Goal: Task Accomplishment & Management: Manage account settings

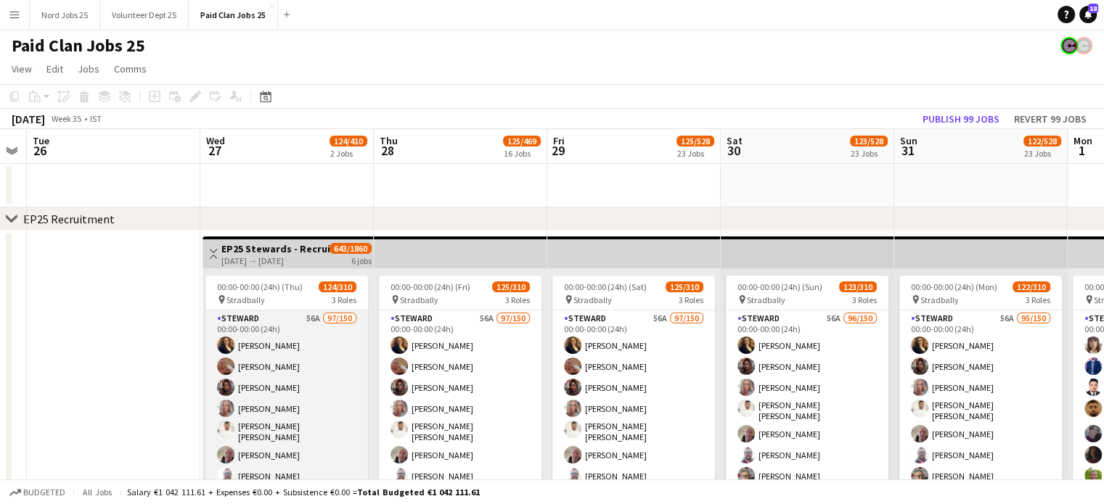
scroll to position [66, 0]
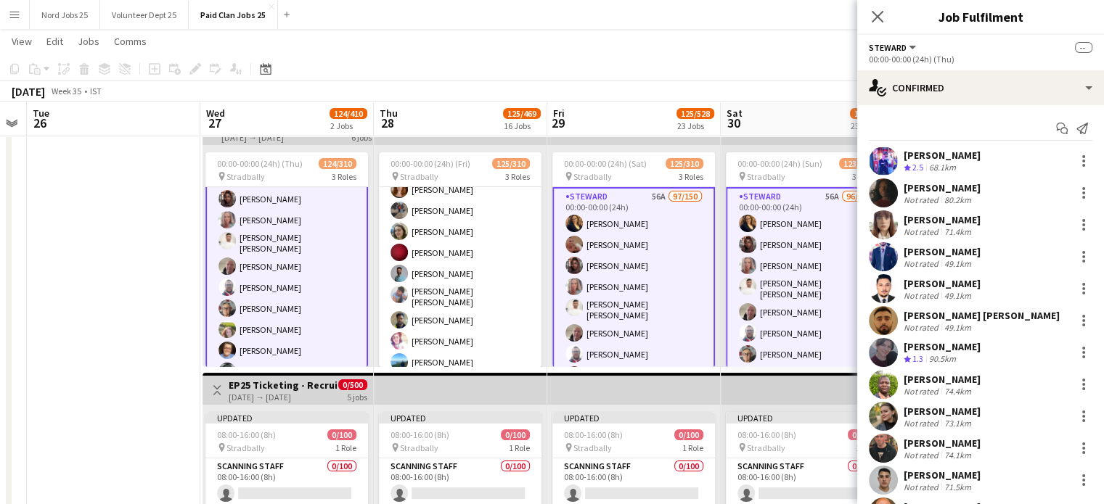
scroll to position [3483, 0]
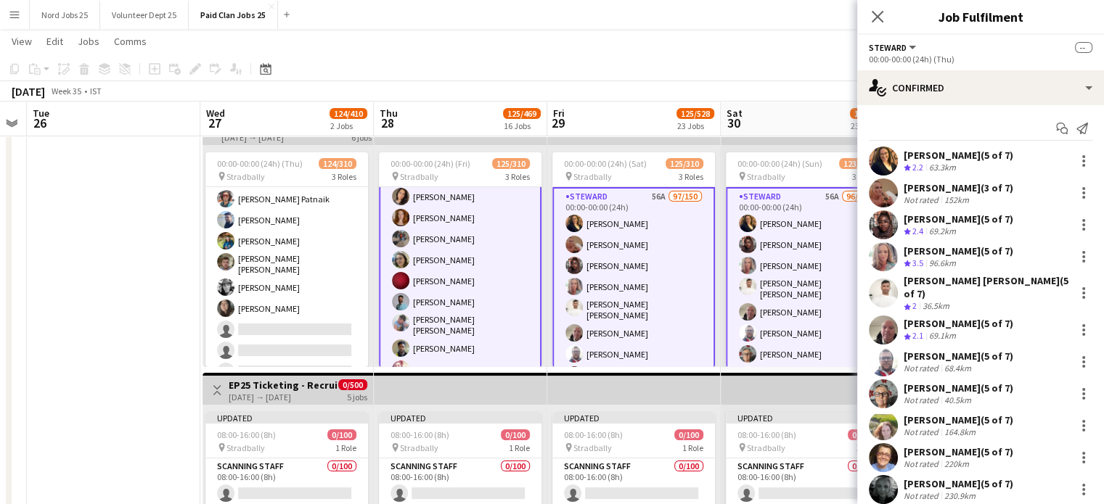
scroll to position [3636, 0]
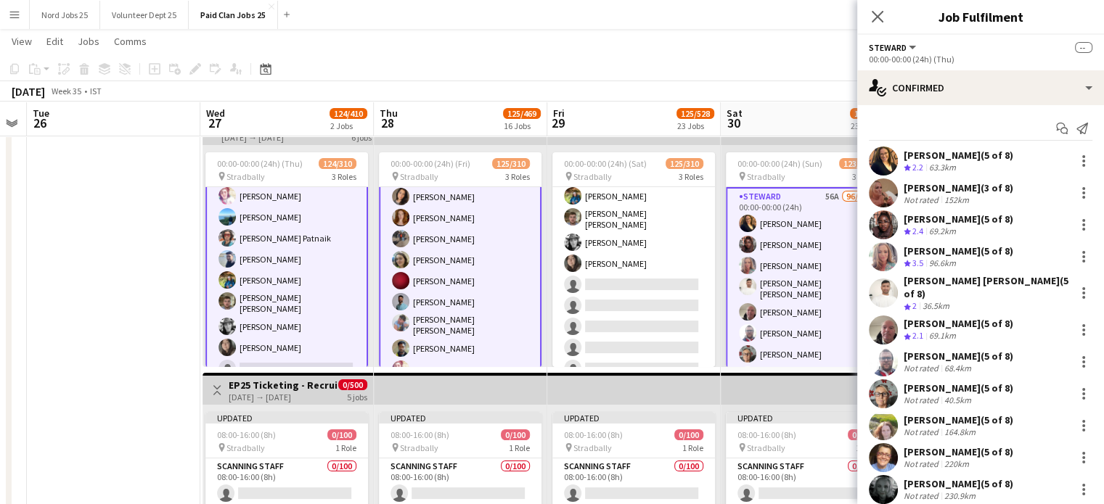
scroll to position [3673, 0]
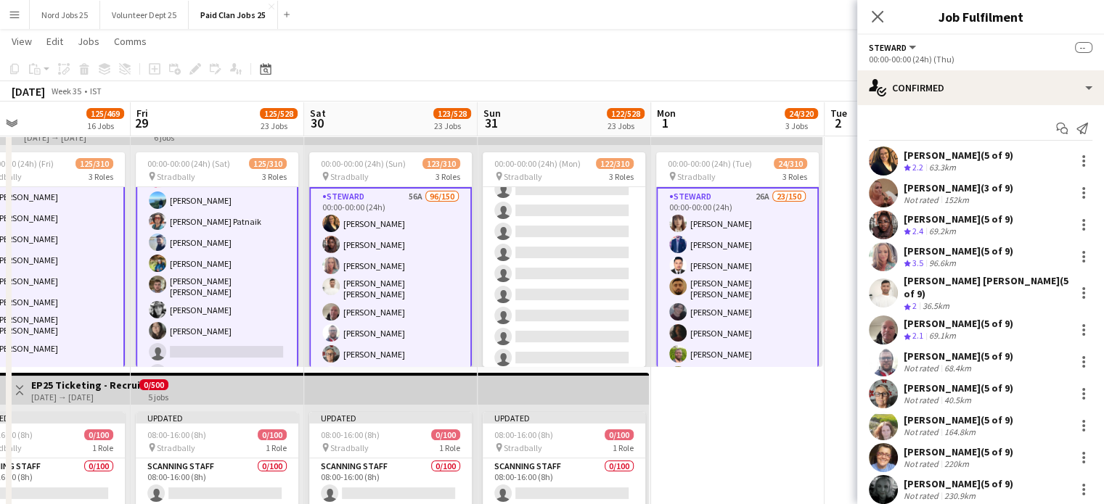
scroll to position [3617, 0]
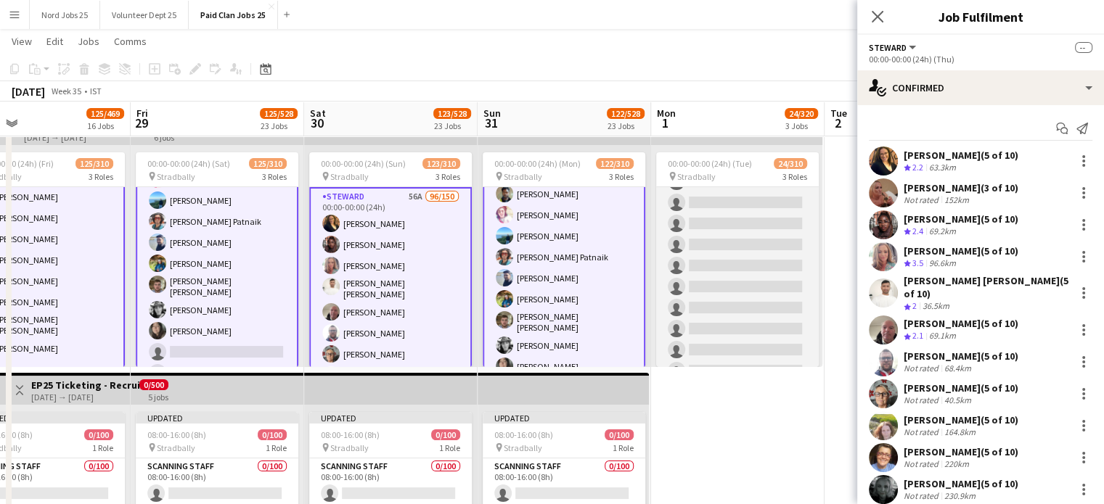
scroll to position [3193, 0]
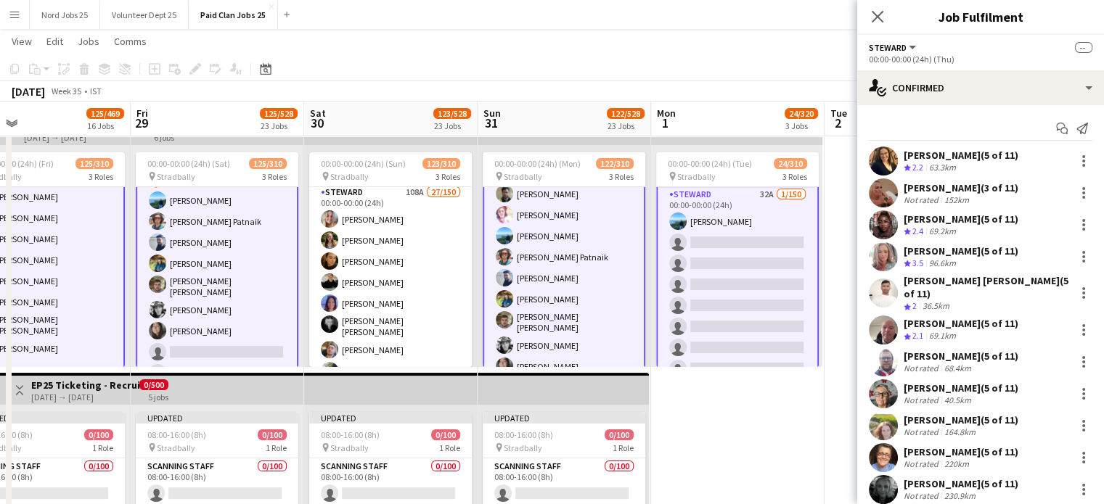
scroll to position [3218, 0]
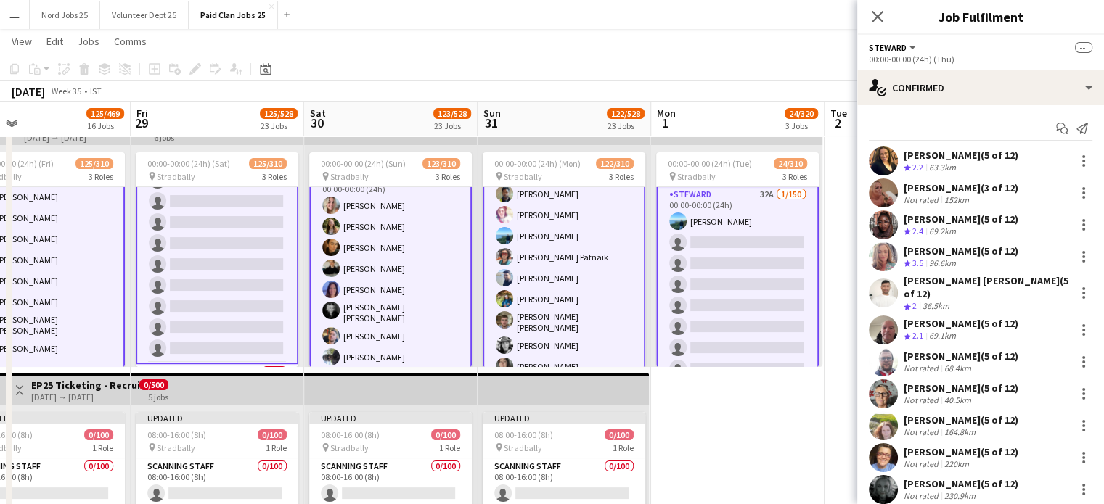
scroll to position [6260, 0]
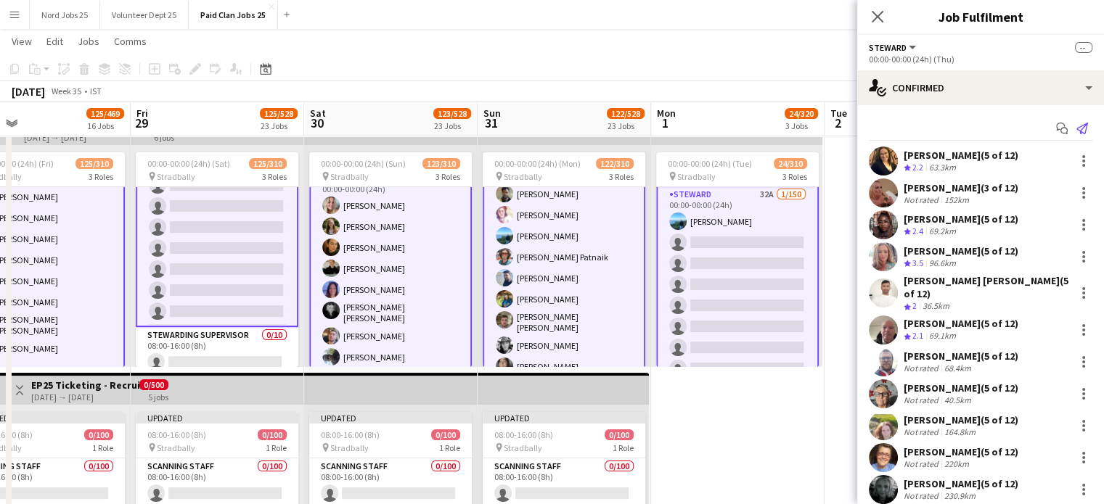
click at [1076, 128] on icon "Send notification" at bounding box center [1082, 129] width 12 height 12
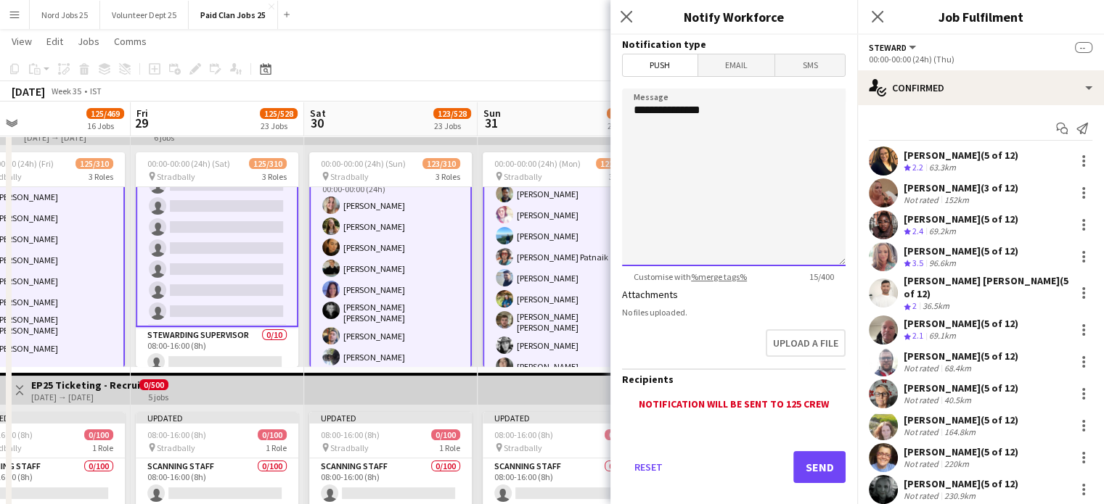
click at [727, 92] on textarea "**********" at bounding box center [734, 178] width 224 height 178
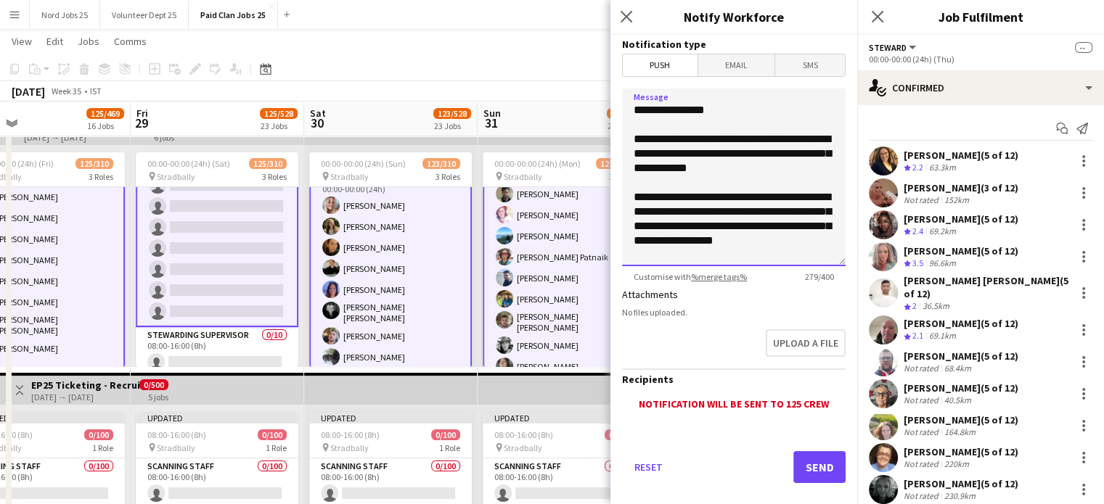
click at [824, 247] on textarea "**********" at bounding box center [734, 178] width 224 height 178
click at [668, 256] on textarea "**********" at bounding box center [734, 178] width 224 height 178
click at [775, 253] on textarea "**********" at bounding box center [734, 178] width 224 height 178
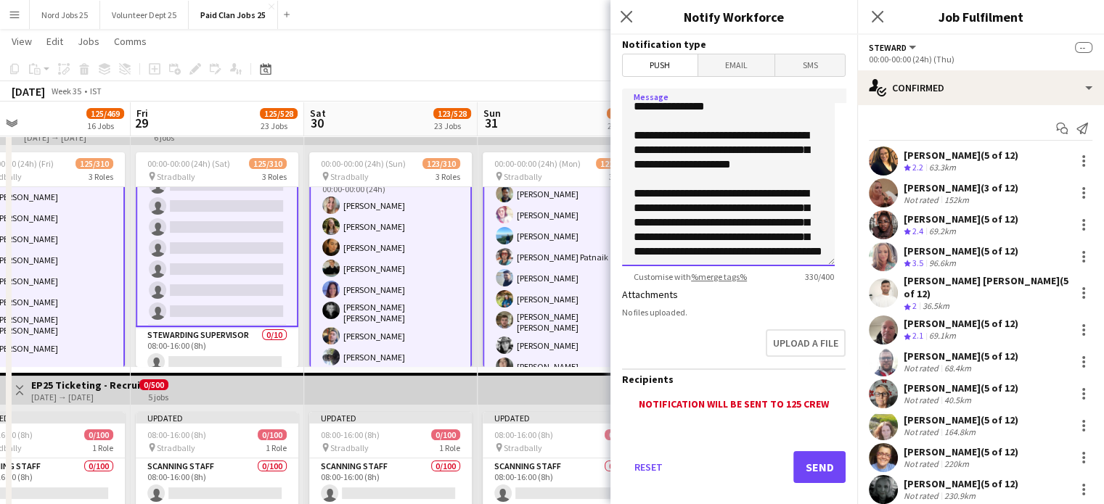
click at [746, 216] on textarea "**********" at bounding box center [728, 178] width 213 height 178
drag, startPoint x: 750, startPoint y: 259, endPoint x: 627, endPoint y: 130, distance: 178.1
click at [627, 130] on textarea "**********" at bounding box center [728, 178] width 213 height 178
paste textarea "**********"
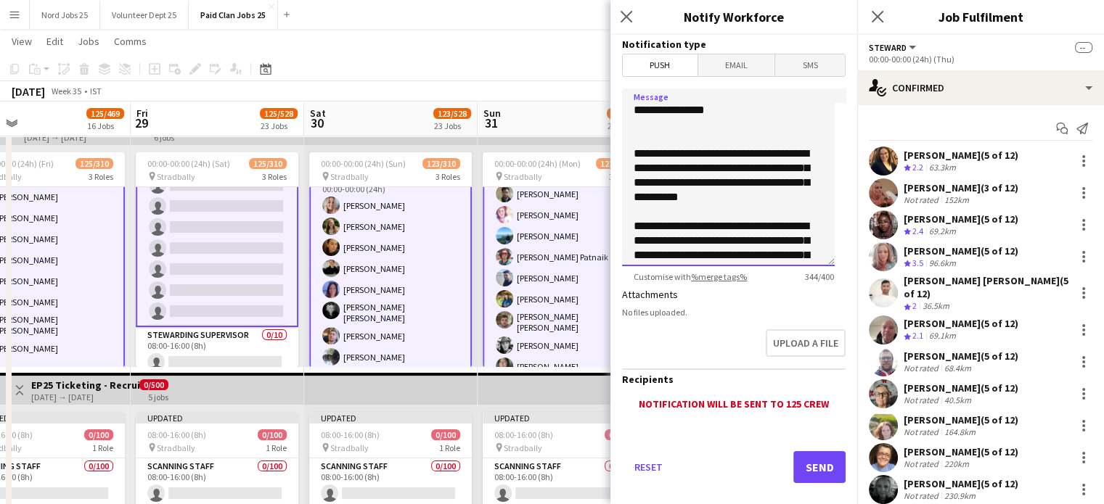
scroll to position [0, 0]
click at [686, 133] on textarea "**********" at bounding box center [728, 178] width 213 height 178
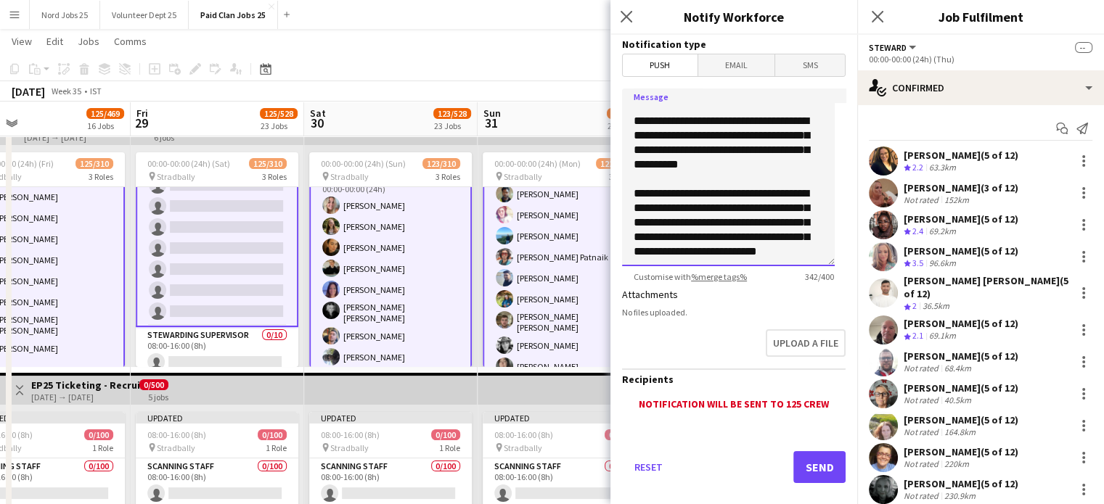
scroll to position [32, 0]
click at [734, 211] on textarea "**********" at bounding box center [728, 178] width 213 height 178
click at [703, 258] on textarea "**********" at bounding box center [728, 178] width 213 height 178
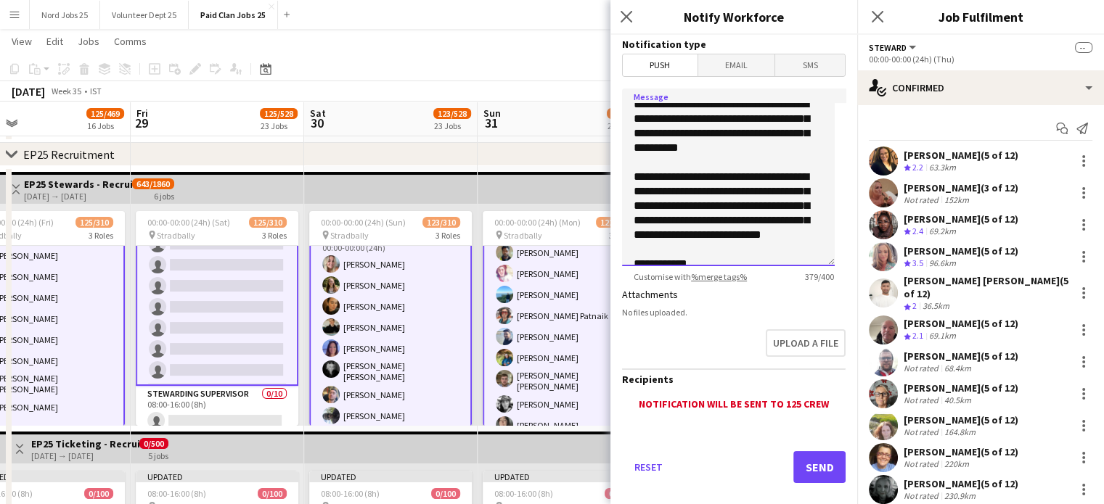
scroll to position [0, 0]
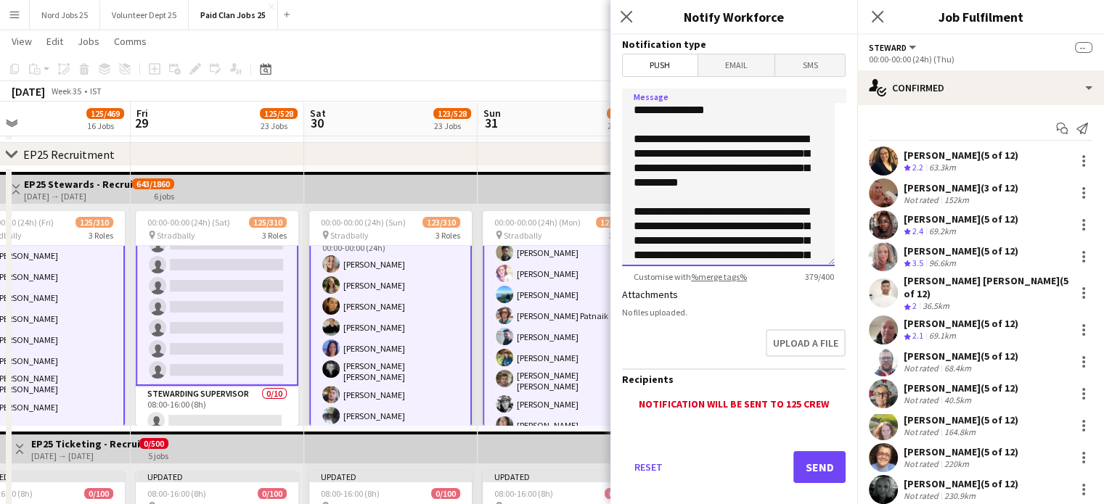
click at [747, 115] on textarea "**********" at bounding box center [728, 178] width 213 height 178
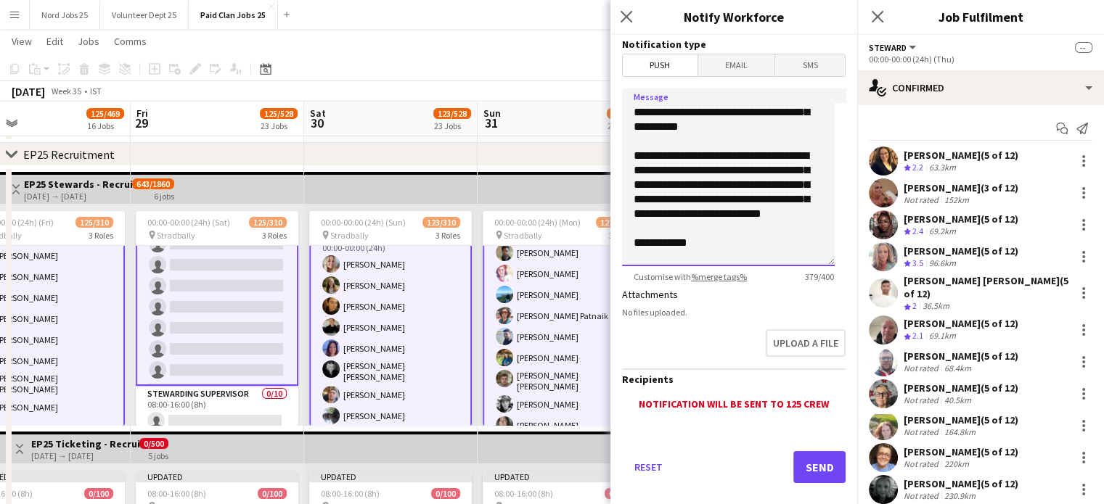
scroll to position [57, 0]
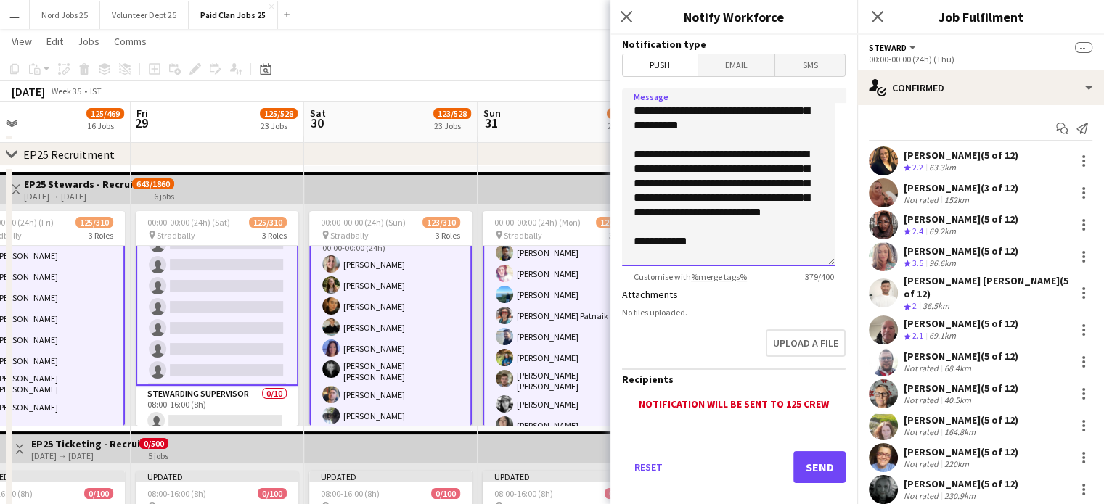
type textarea "**********"
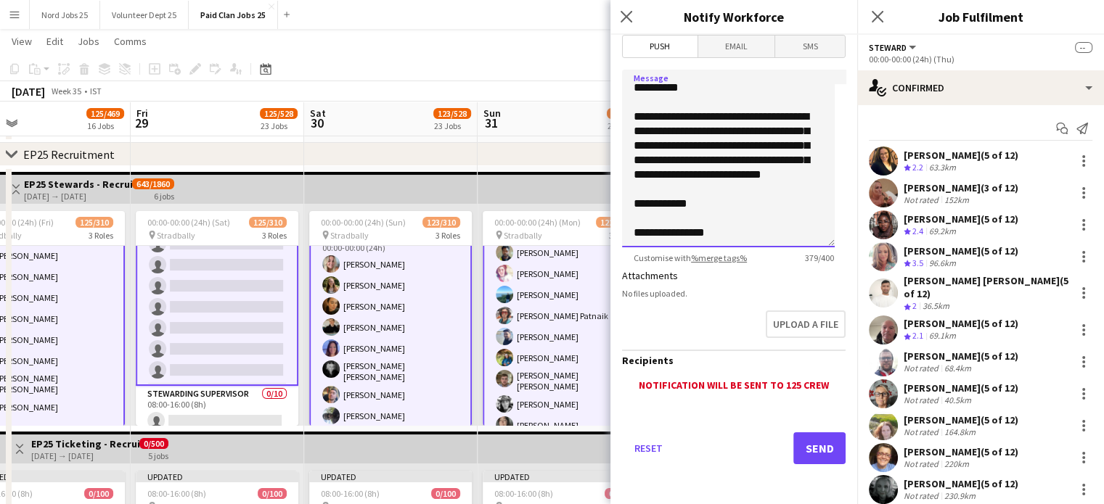
scroll to position [0, 0]
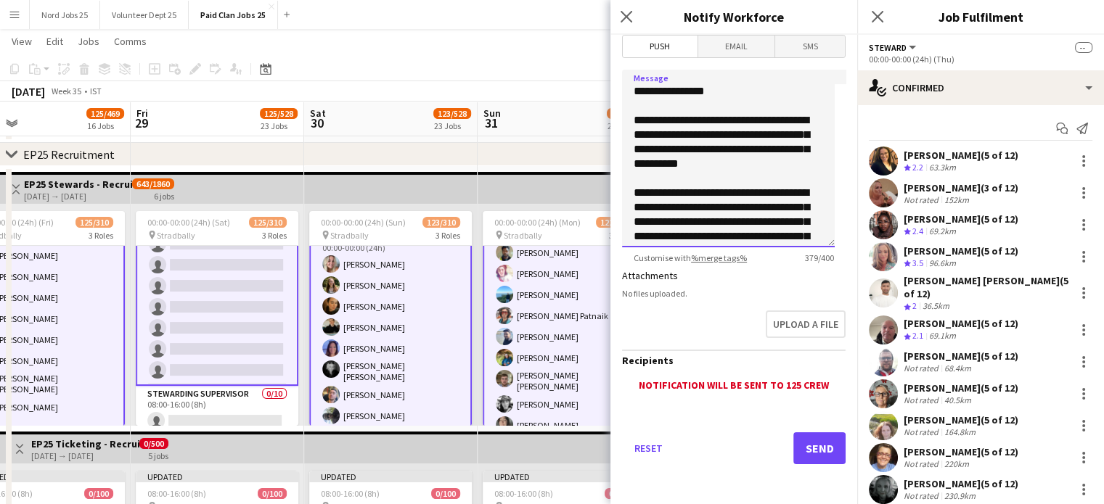
click at [721, 211] on textarea "**********" at bounding box center [728, 159] width 213 height 178
click at [778, 176] on textarea "**********" at bounding box center [728, 159] width 213 height 178
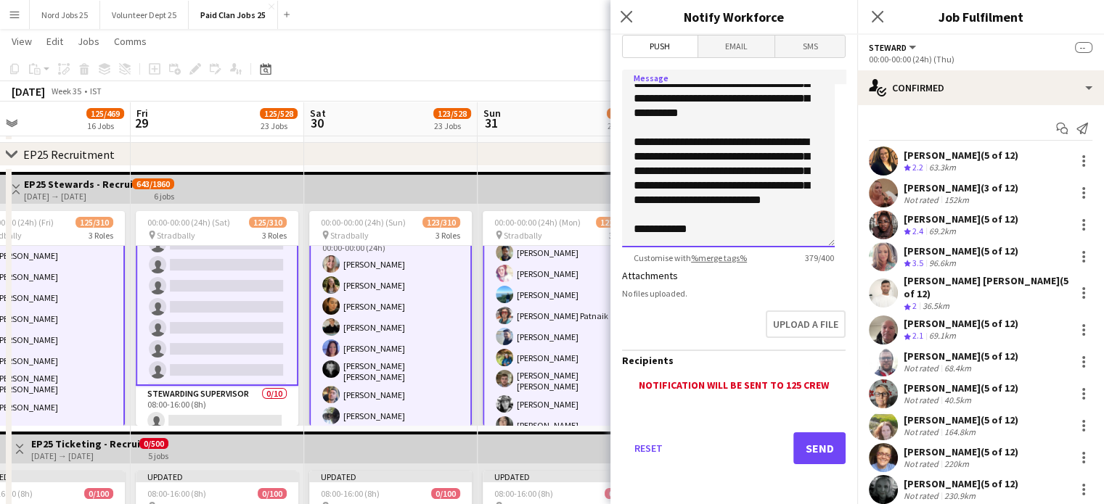
scroll to position [52, 0]
click at [723, 215] on textarea "**********" at bounding box center [728, 159] width 213 height 178
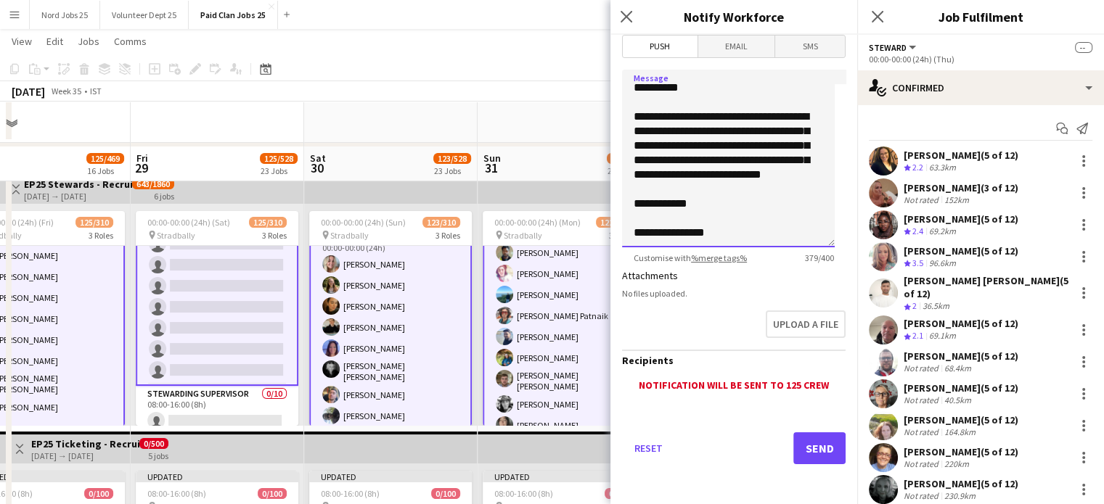
scroll to position [113, 0]
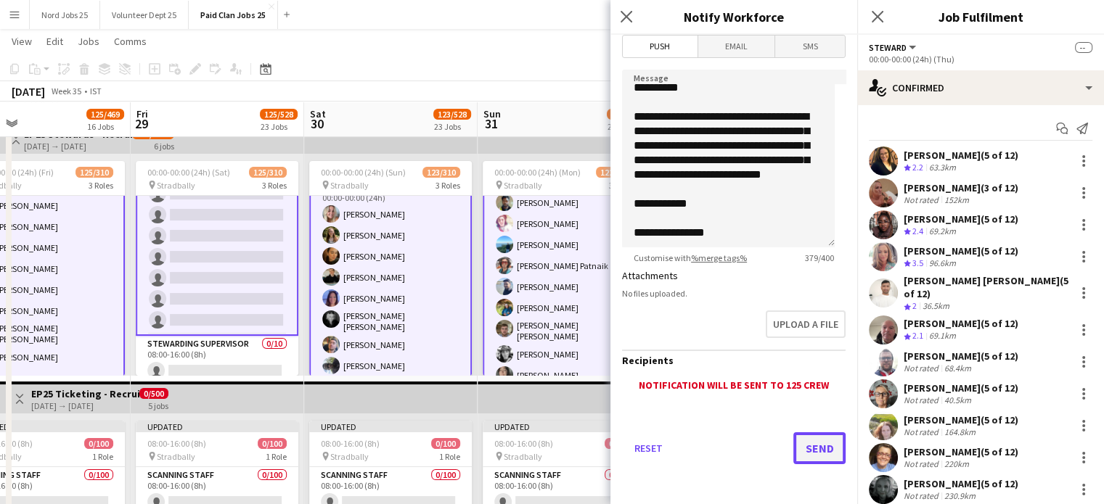
click at [806, 449] on button "Send" at bounding box center [819, 449] width 52 height 32
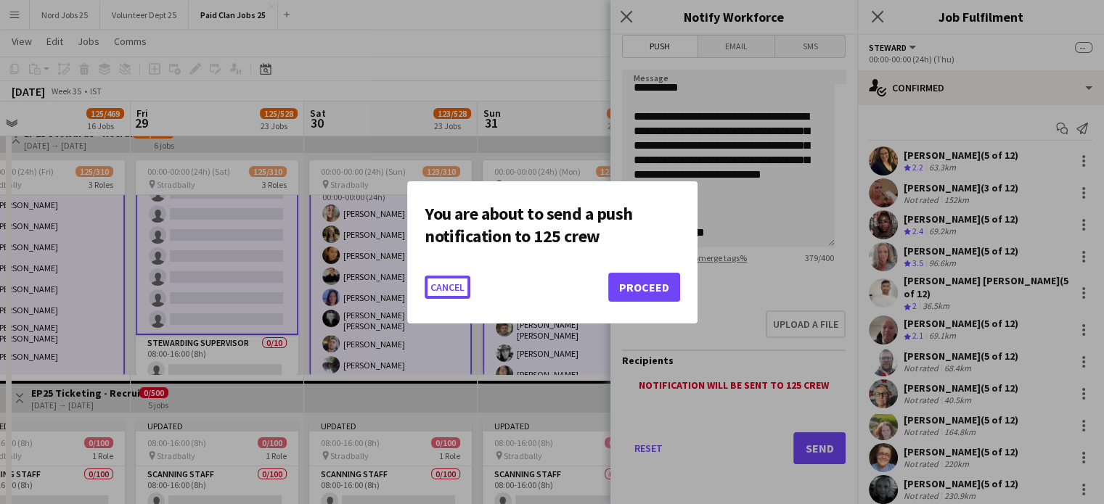
scroll to position [0, 0]
click at [638, 284] on button "Proceed" at bounding box center [644, 287] width 72 height 29
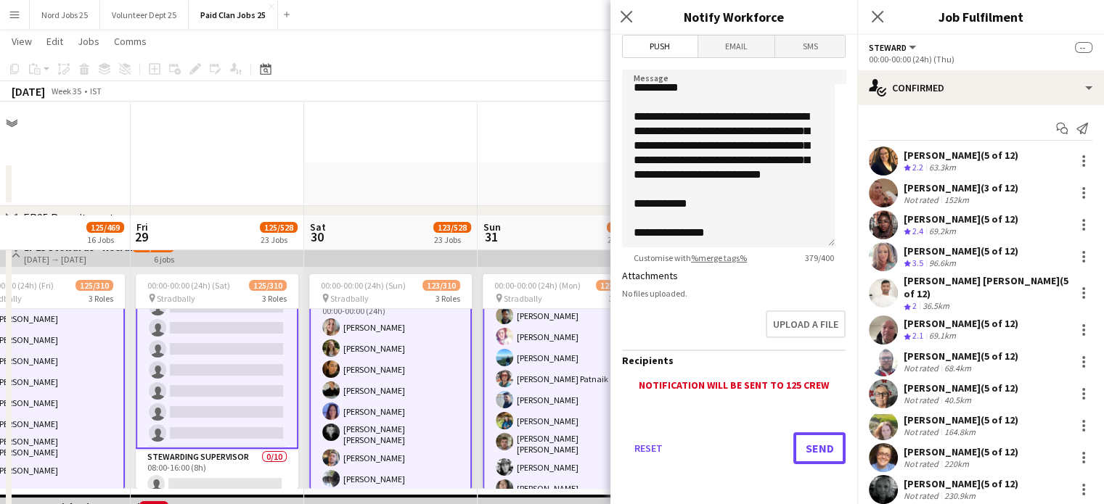
scroll to position [113, 0]
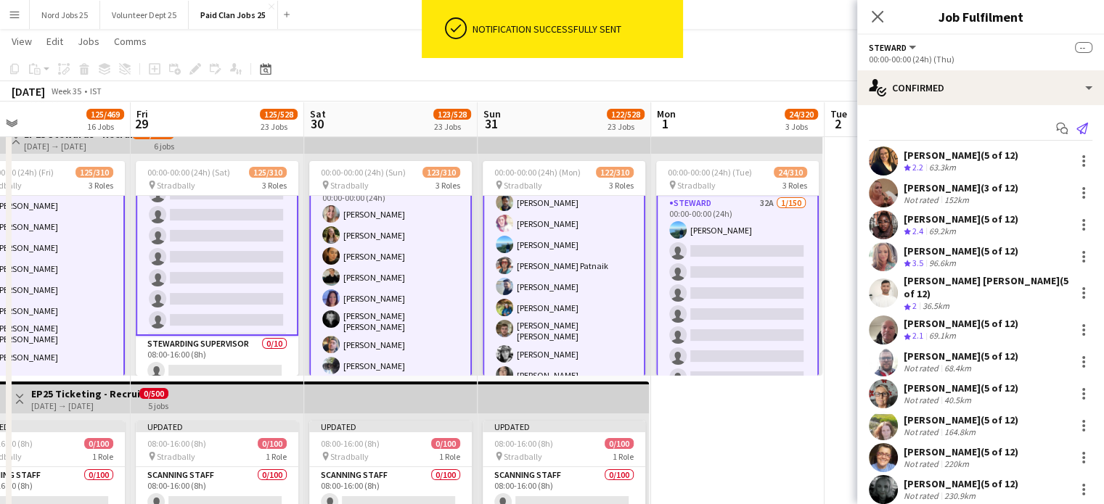
click at [1076, 132] on icon at bounding box center [1082, 129] width 12 height 12
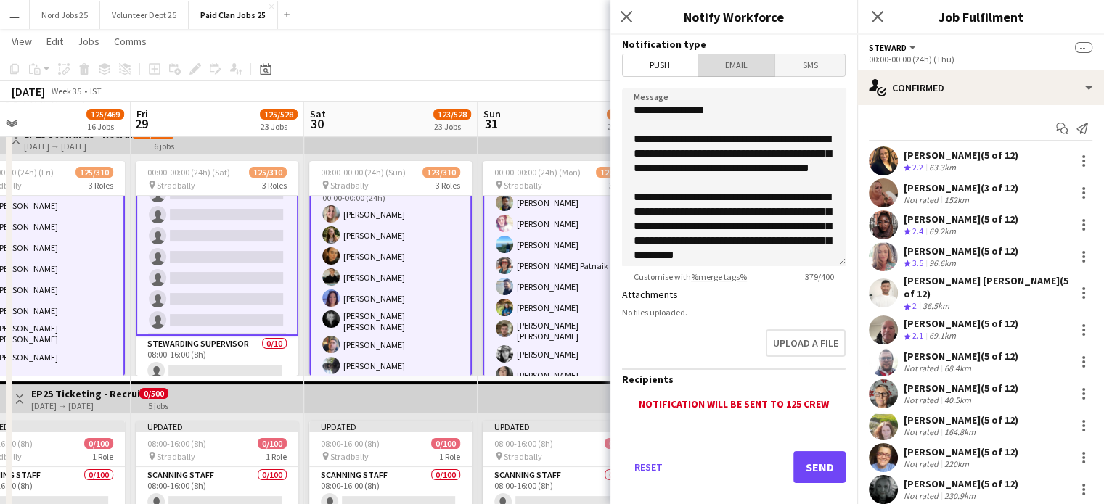
click at [733, 65] on span "Email" at bounding box center [736, 65] width 77 height 22
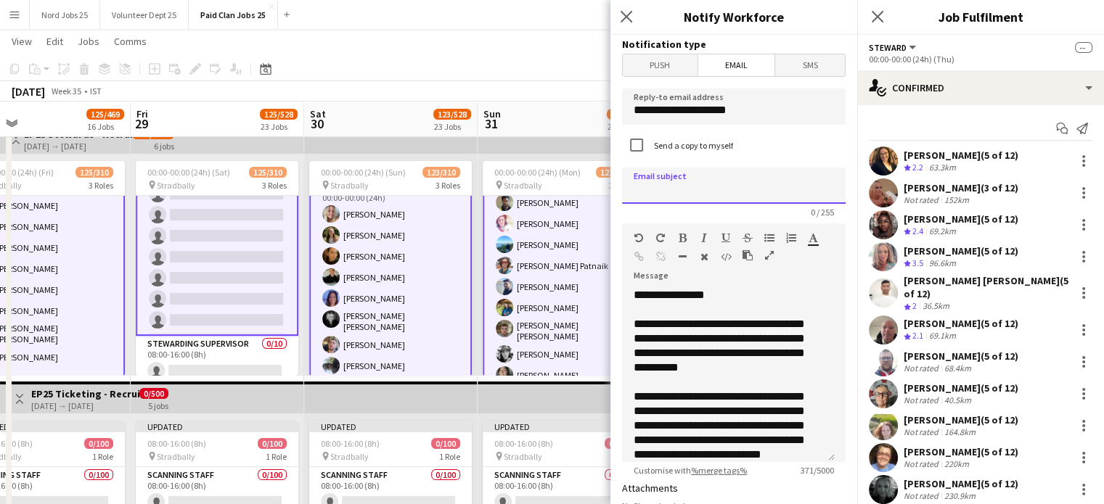
click at [730, 186] on input at bounding box center [734, 186] width 224 height 36
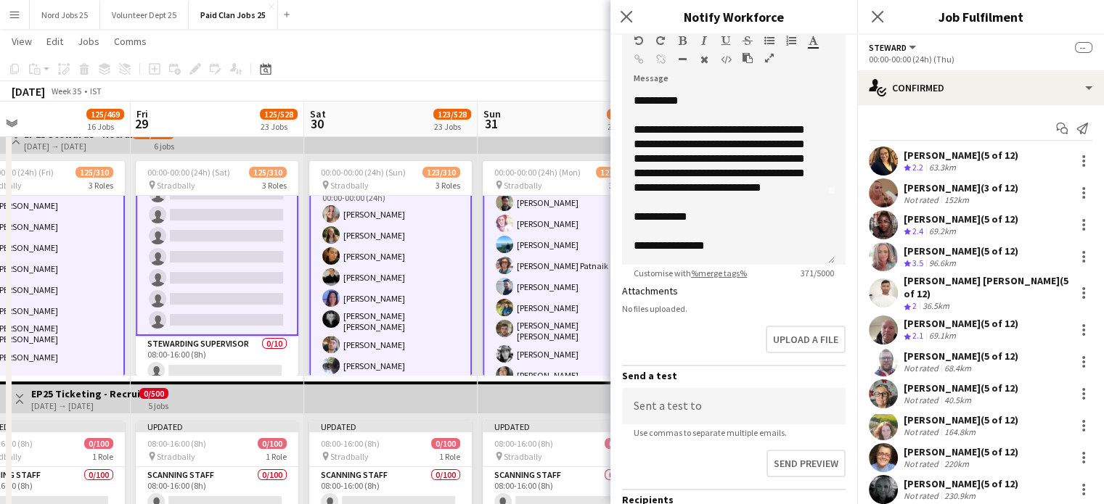
scroll to position [0, 0]
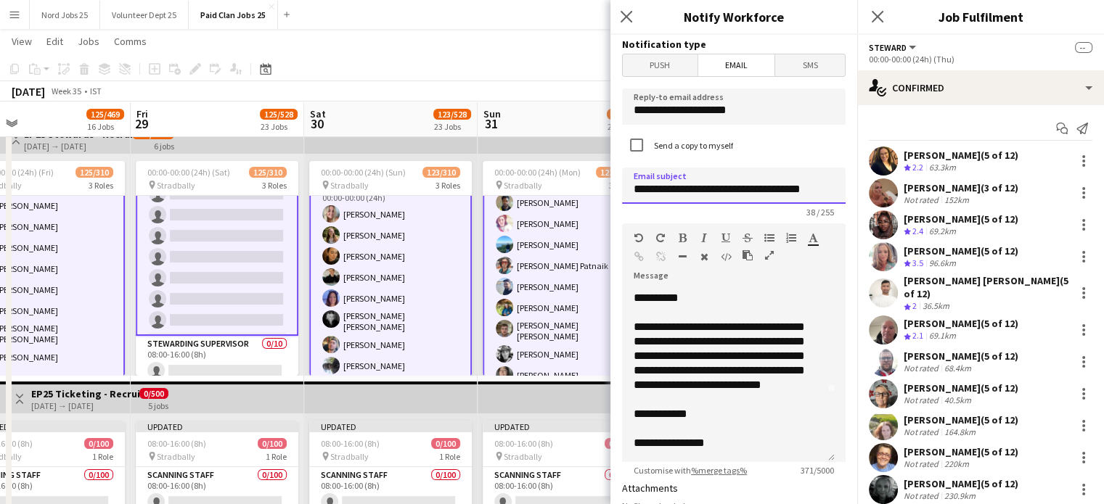
type input "**********"
click at [683, 118] on input "**********" at bounding box center [734, 107] width 224 height 36
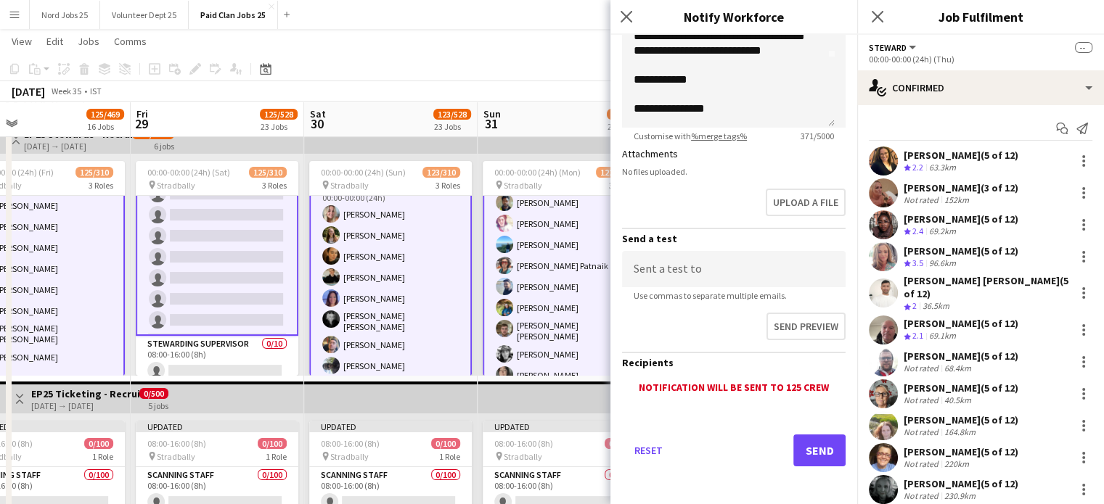
type input "**********"
click at [798, 447] on button "Send" at bounding box center [819, 451] width 52 height 32
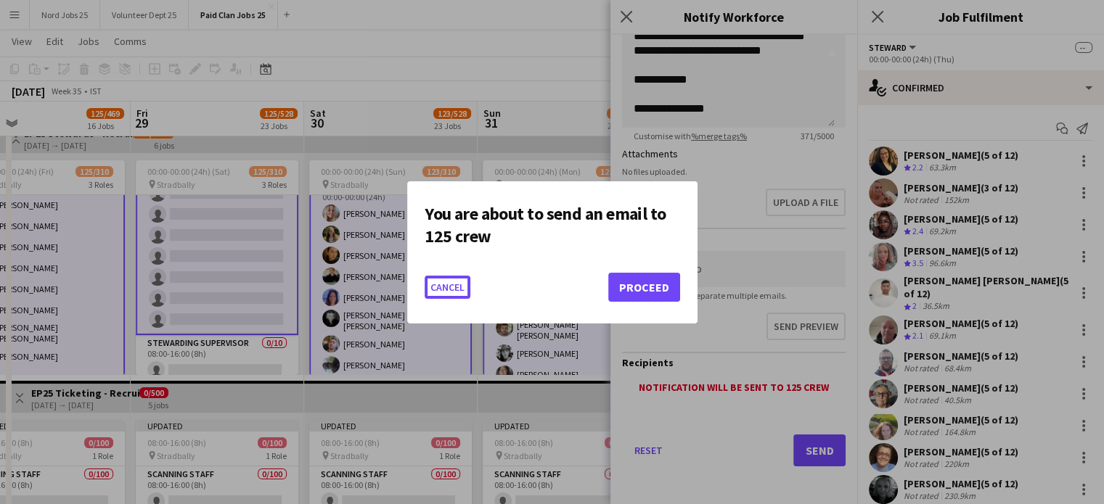
scroll to position [0, 0]
click at [630, 284] on button "Proceed" at bounding box center [644, 287] width 72 height 29
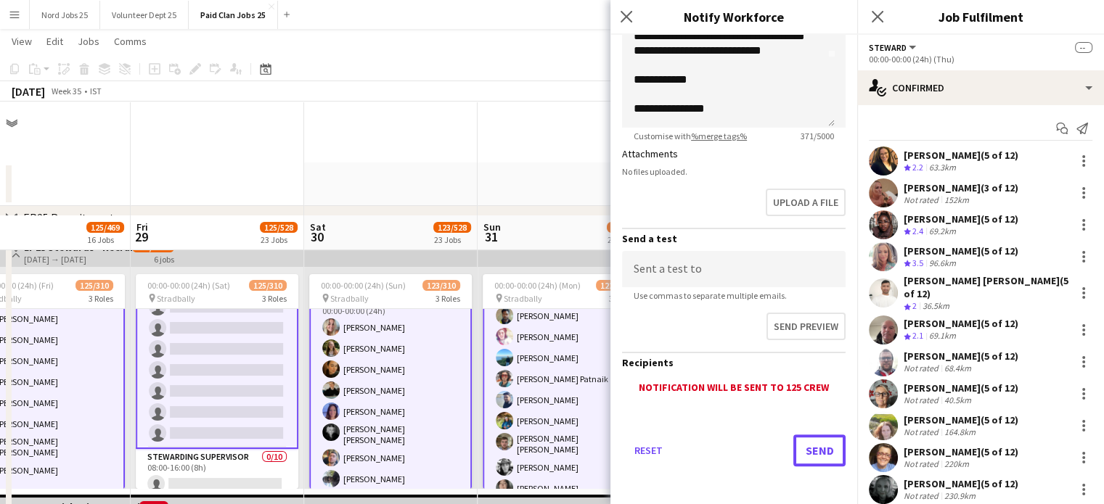
scroll to position [113, 0]
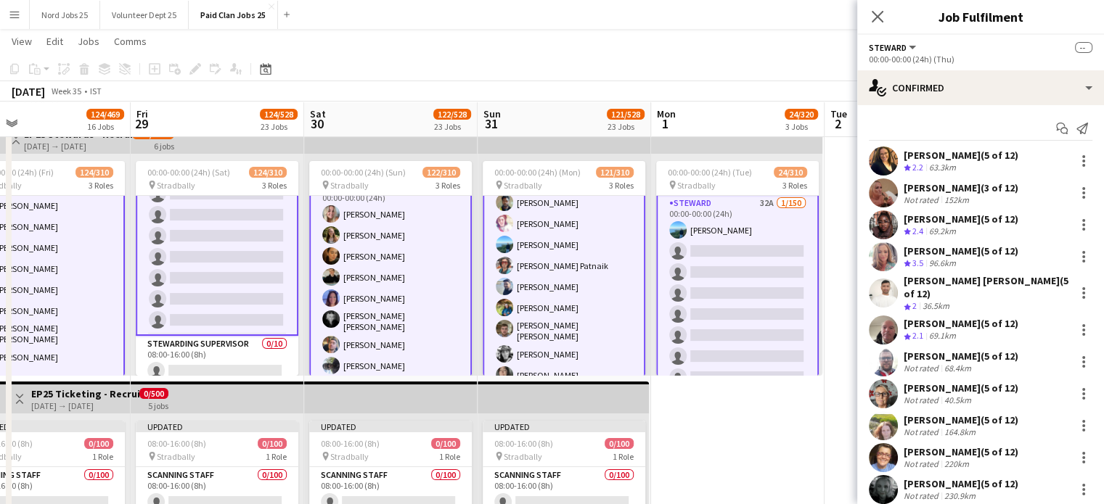
click at [532, 78] on app-toolbar "Copy Paste Paste Ctrl+V Paste with crew Ctrl+Shift+V Paste linked Job Delete Gr…" at bounding box center [552, 69] width 1104 height 25
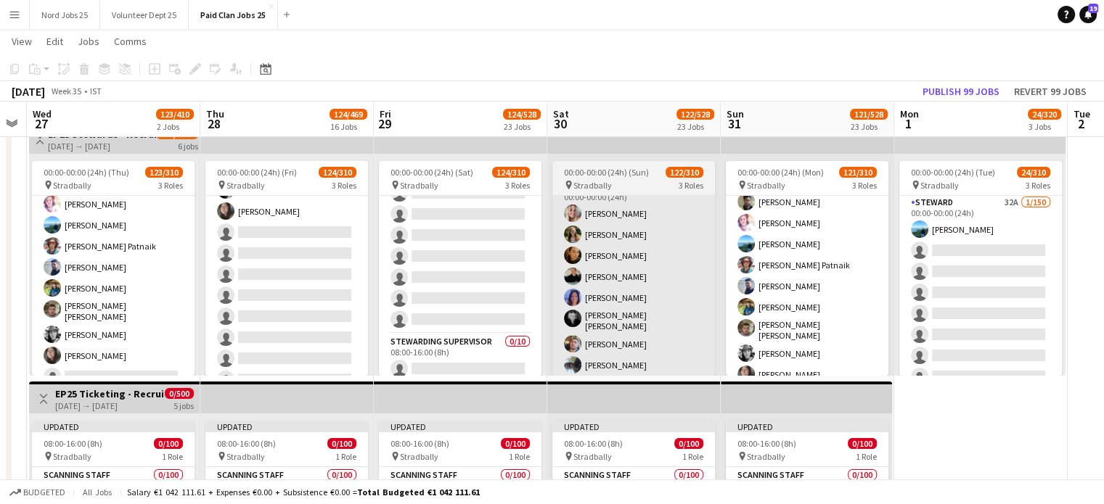
scroll to position [3681, 0]
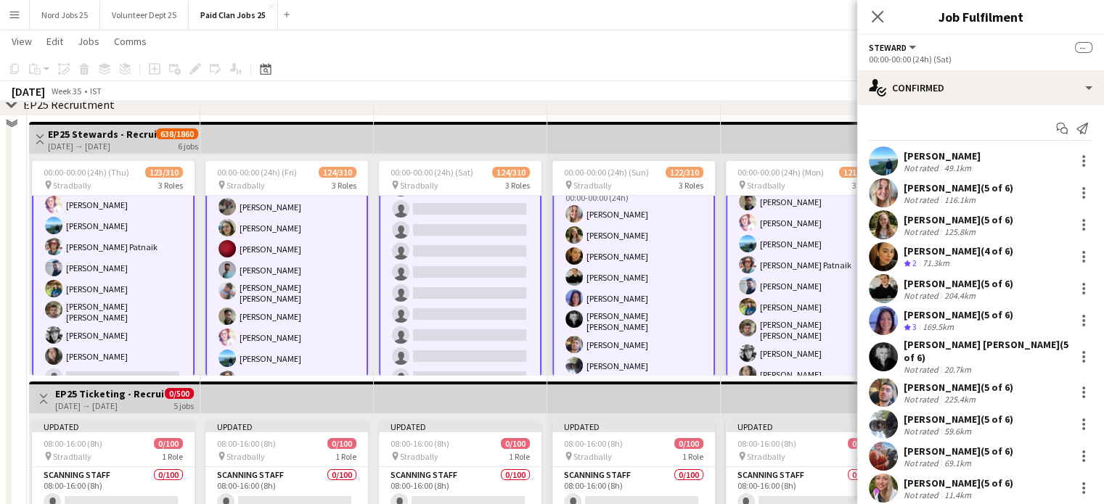
scroll to position [27, 0]
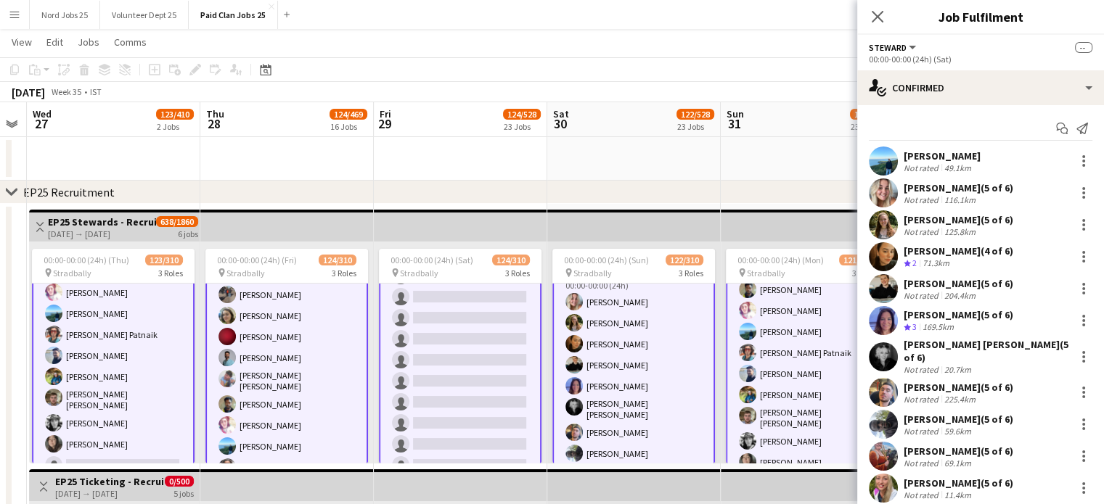
click at [20, 13] on button "Menu" at bounding box center [14, 14] width 29 height 29
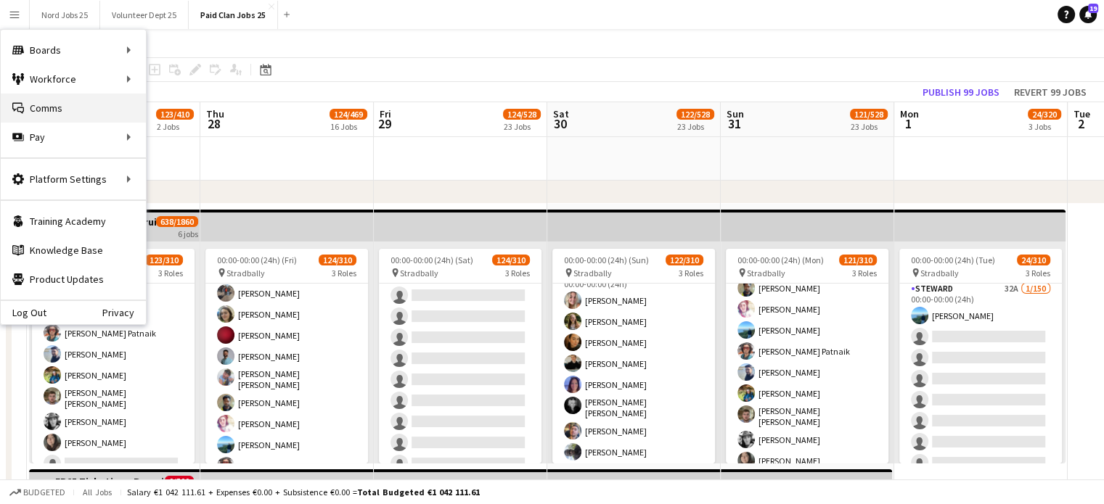
scroll to position [3191, 0]
click at [423, 170] on app-date-cell at bounding box center [460, 159] width 173 height 44
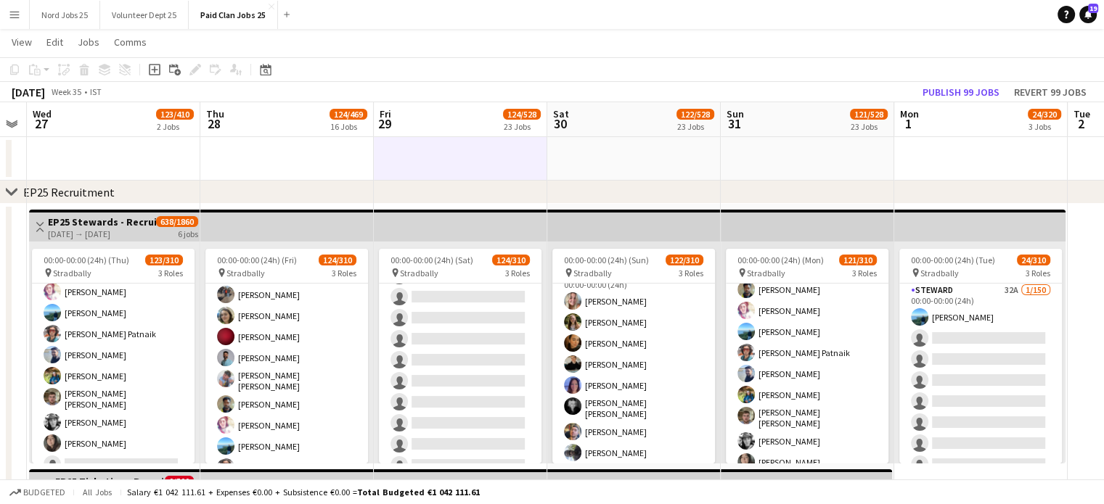
click at [17, 16] on app-icon "Menu" at bounding box center [15, 15] width 12 height 12
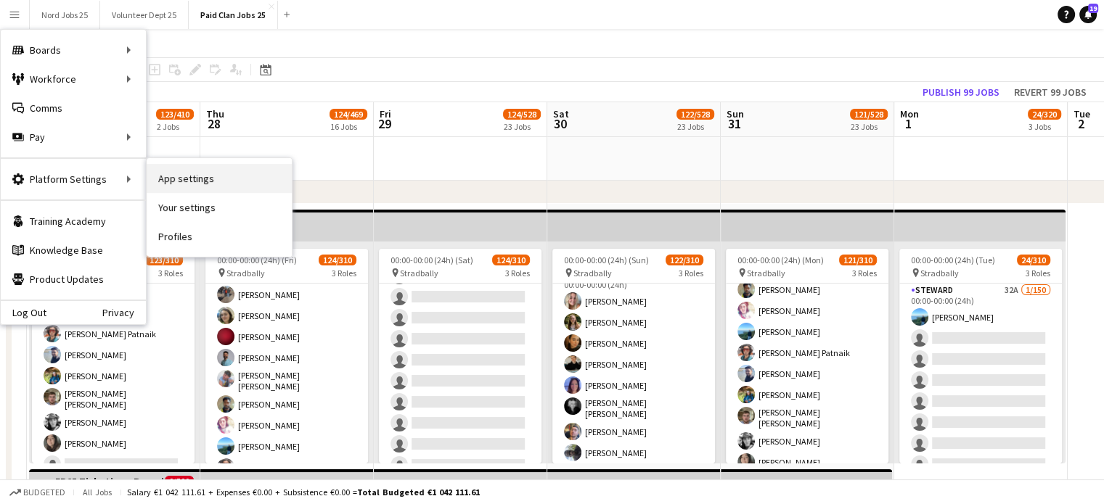
click at [163, 174] on link "App settings" at bounding box center [219, 178] width 145 height 29
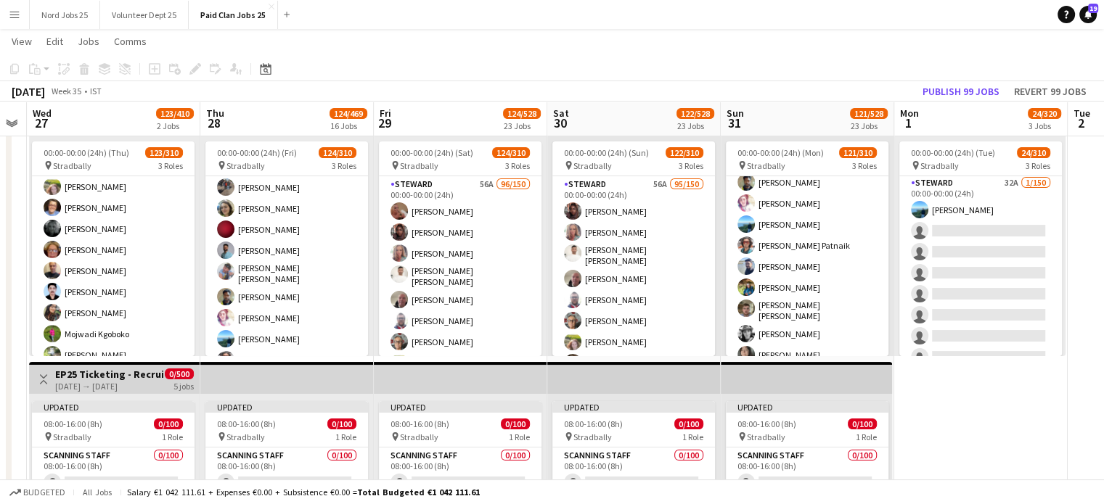
scroll to position [0, 0]
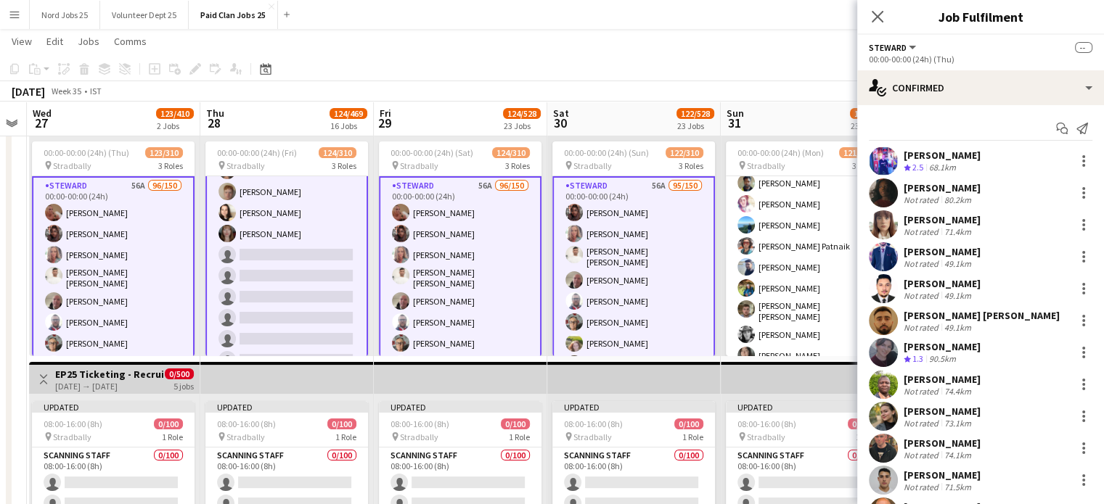
scroll to position [1962, 0]
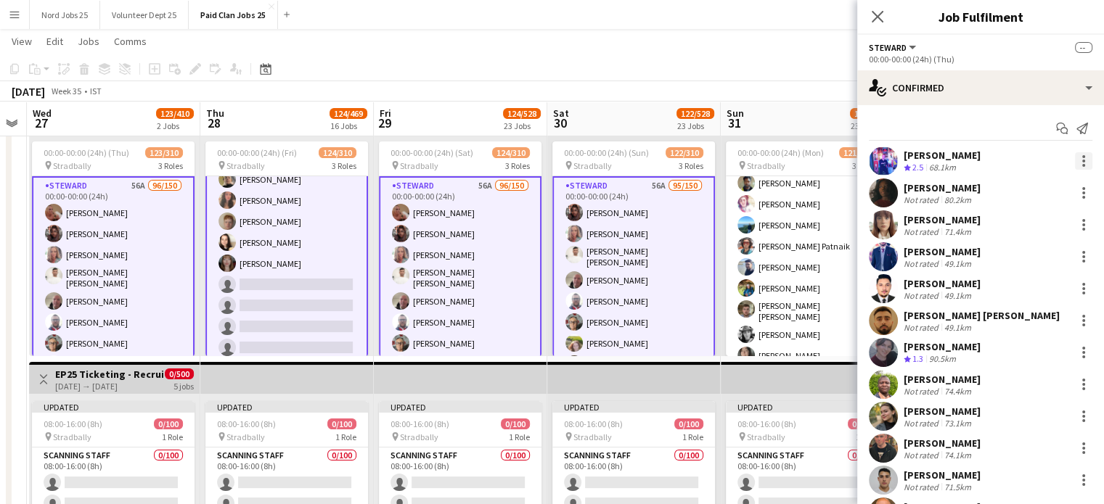
click at [1075, 160] on div at bounding box center [1083, 160] width 17 height 17
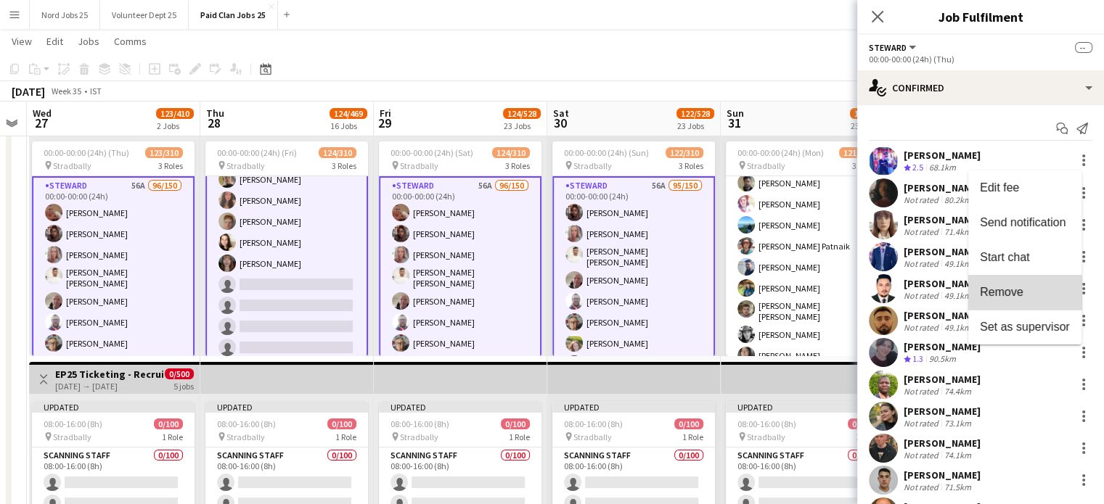
click at [1028, 282] on button "Remove" at bounding box center [1024, 292] width 113 height 35
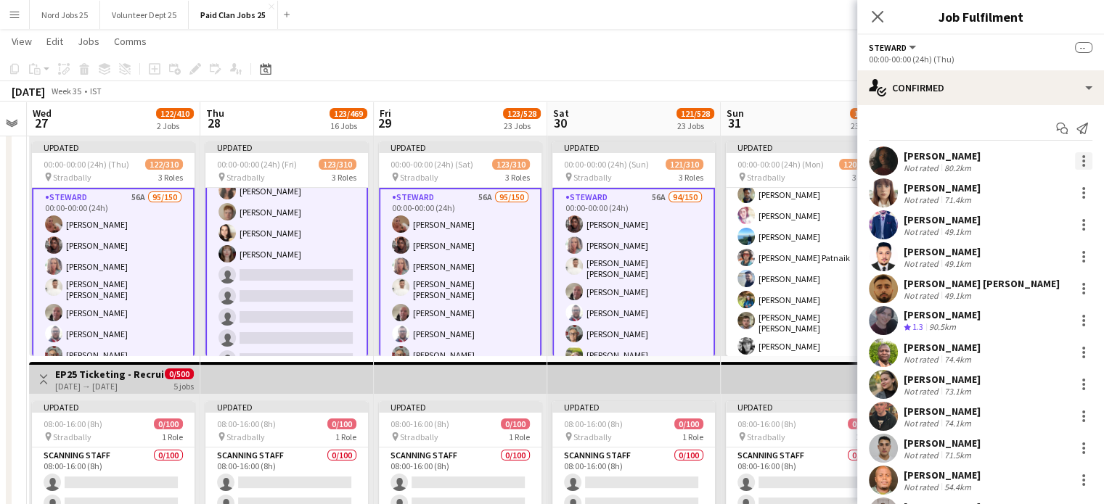
scroll to position [3189, 0]
click at [1075, 162] on div at bounding box center [1083, 160] width 17 height 17
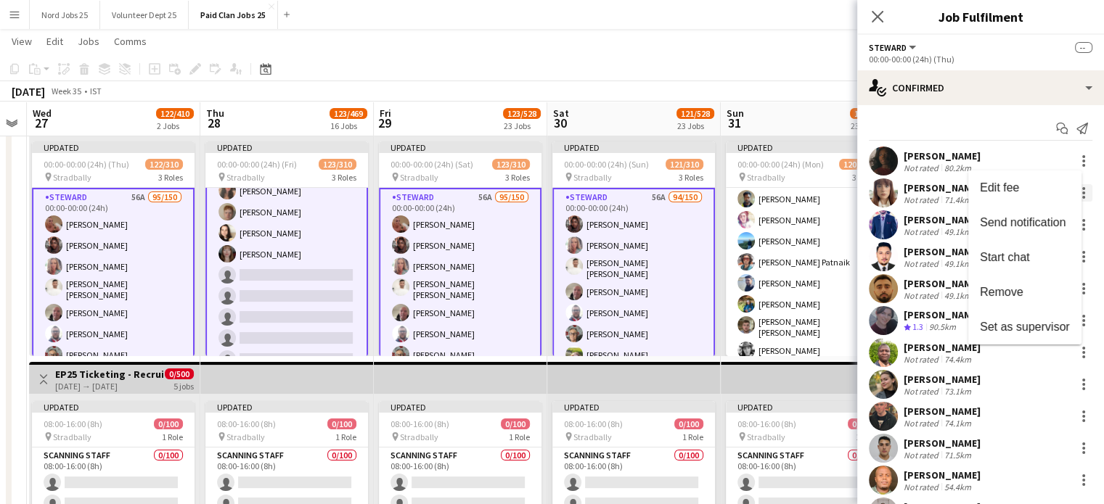
click at [1020, 291] on span "Remove" at bounding box center [1002, 292] width 44 height 12
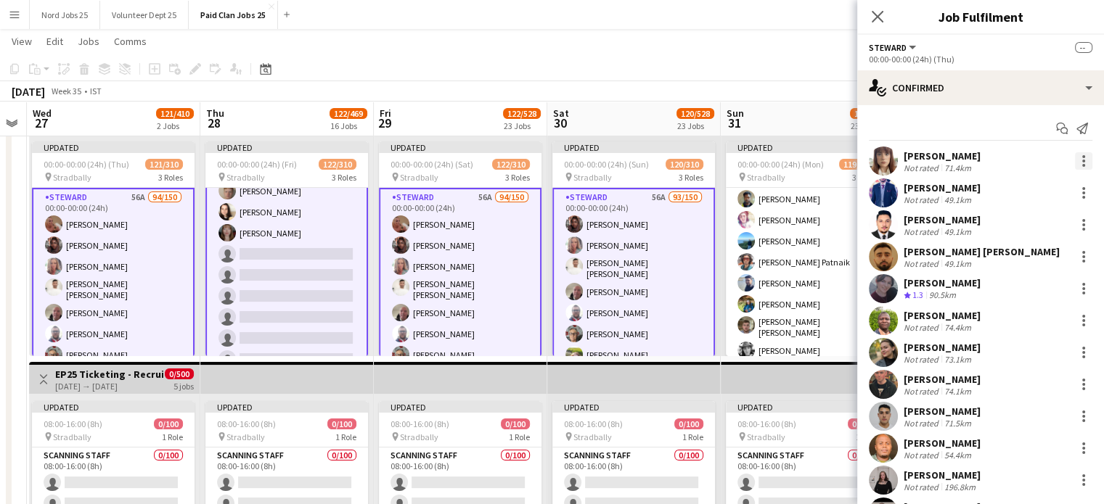
click at [1075, 160] on div at bounding box center [1083, 160] width 17 height 17
click at [1011, 295] on span "Remove" at bounding box center [1002, 292] width 44 height 12
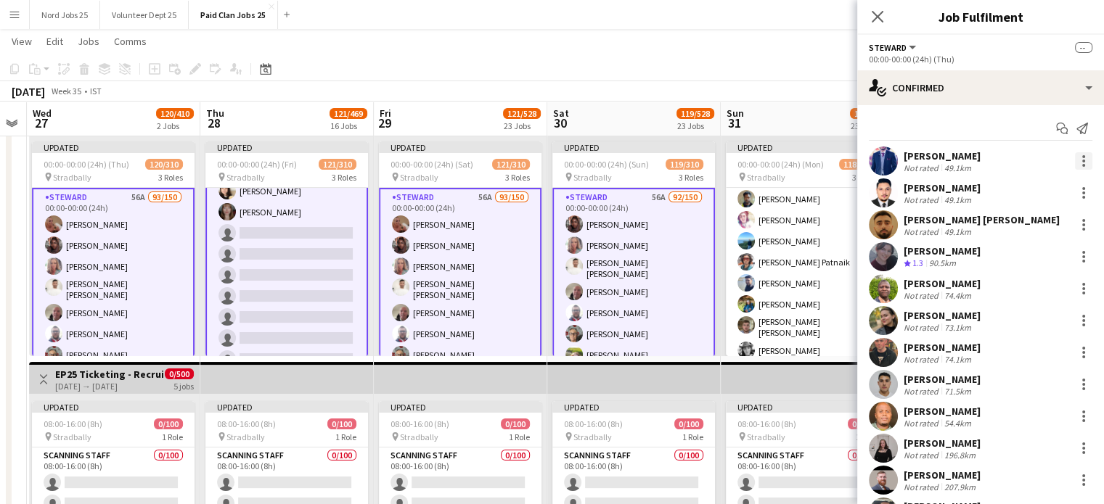
click at [1082, 160] on div at bounding box center [1083, 161] width 3 height 3
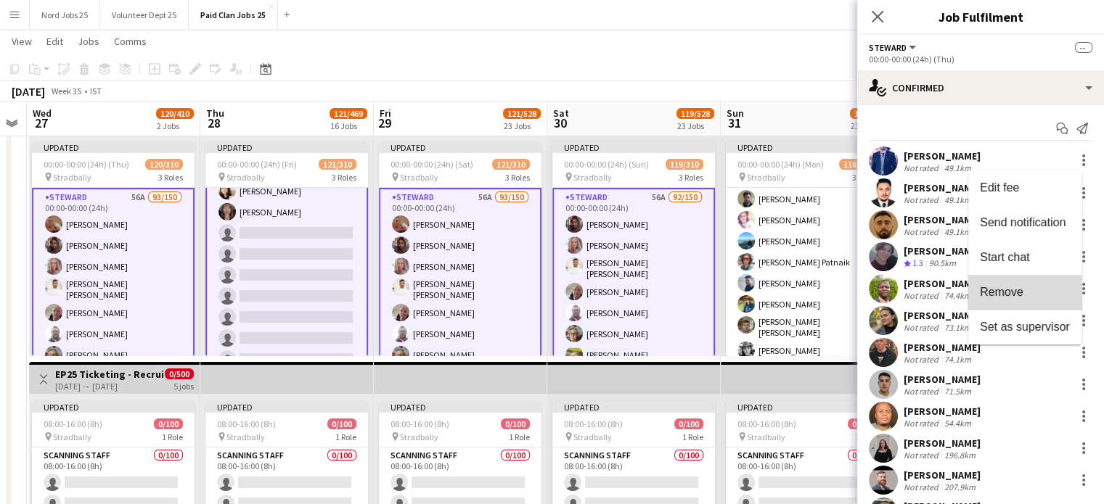
click at [1015, 300] on button "Remove" at bounding box center [1024, 292] width 113 height 35
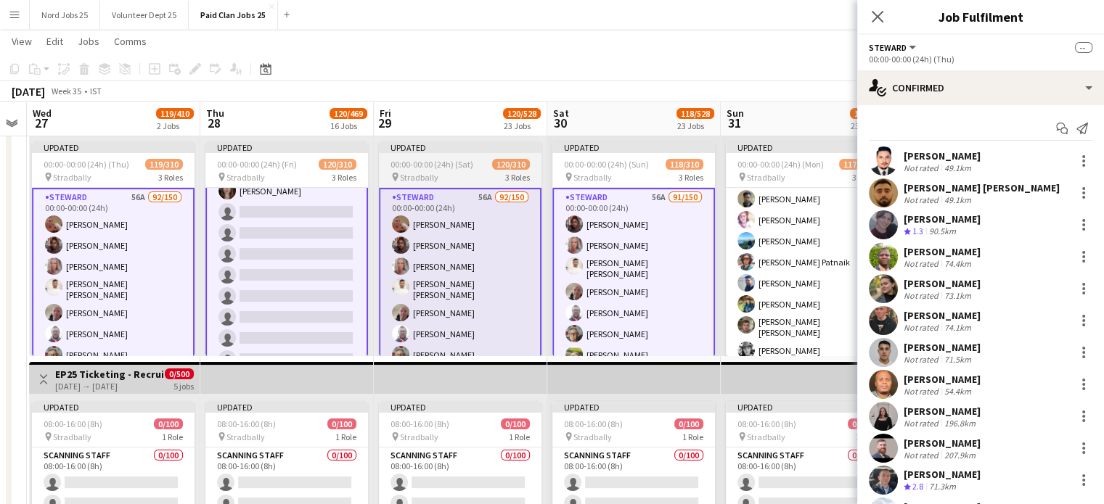
click at [444, 152] on div "Updated" at bounding box center [460, 148] width 163 height 12
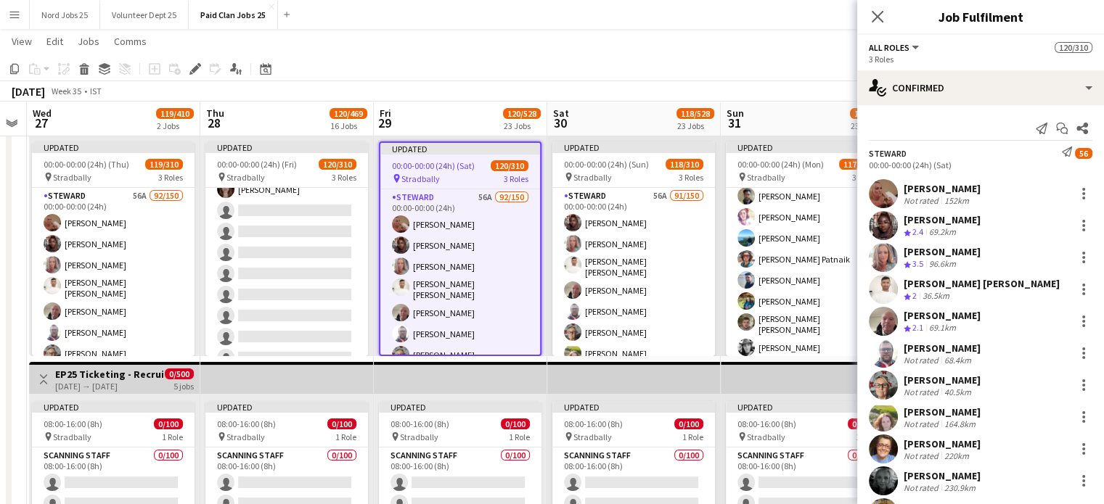
scroll to position [3186, 0]
click at [880, 18] on icon "Close pop-in" at bounding box center [877, 16] width 14 height 14
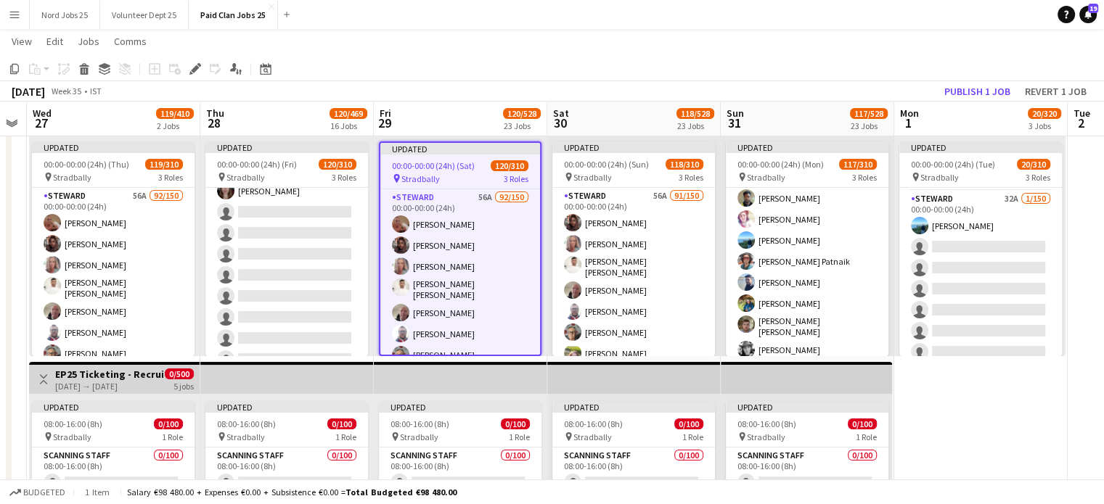
scroll to position [91, 0]
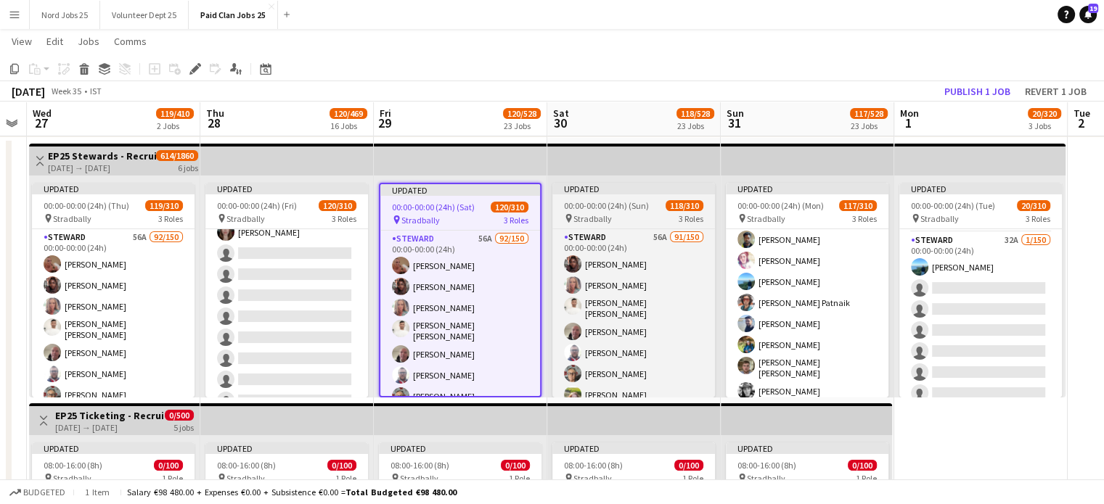
click at [622, 202] on span "00:00-00:00 (24h) (Sun)" at bounding box center [606, 205] width 85 height 11
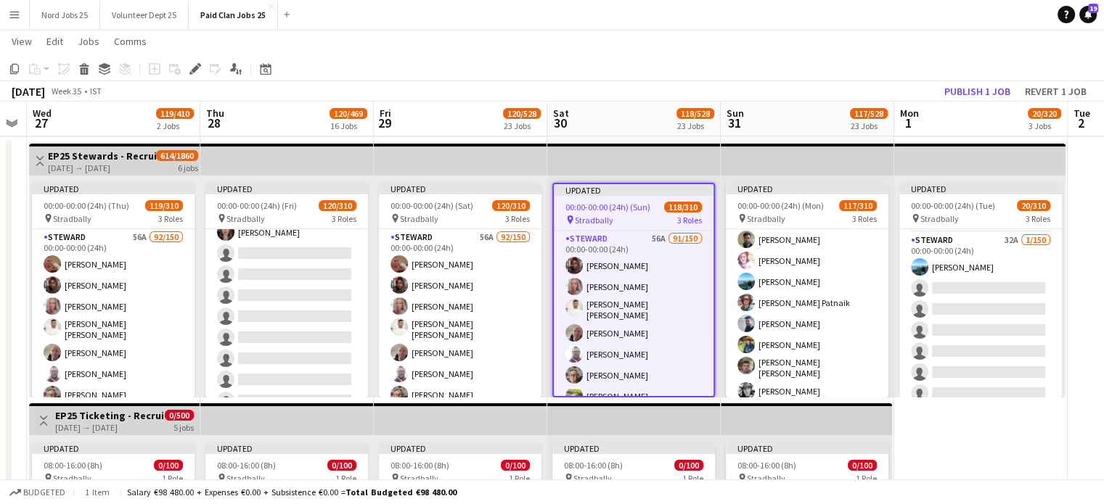
click at [589, 167] on app-top-bar at bounding box center [633, 160] width 173 height 32
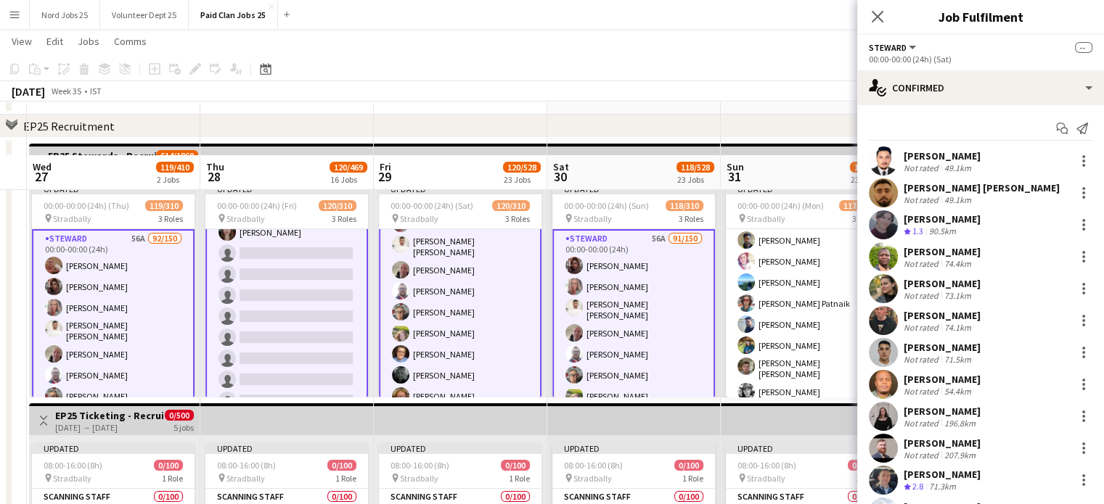
scroll to position [145, 0]
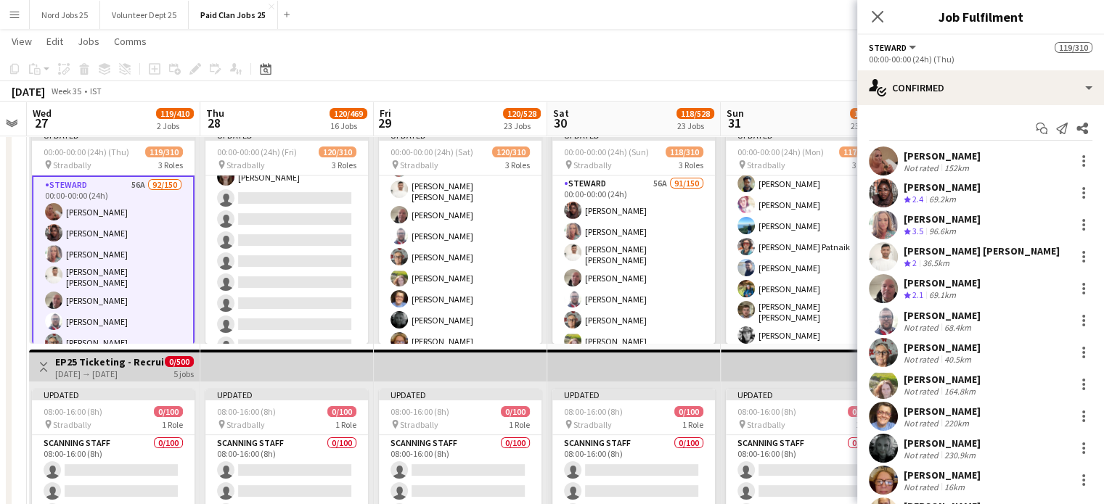
scroll to position [3186, 0]
click at [1079, 161] on div at bounding box center [1083, 160] width 17 height 17
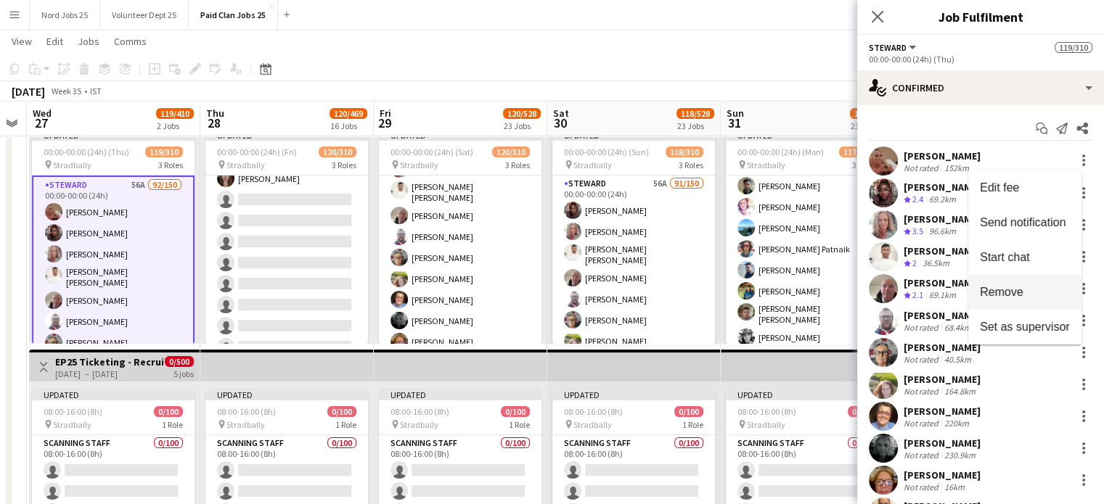
click at [997, 290] on span "Remove" at bounding box center [1002, 292] width 44 height 12
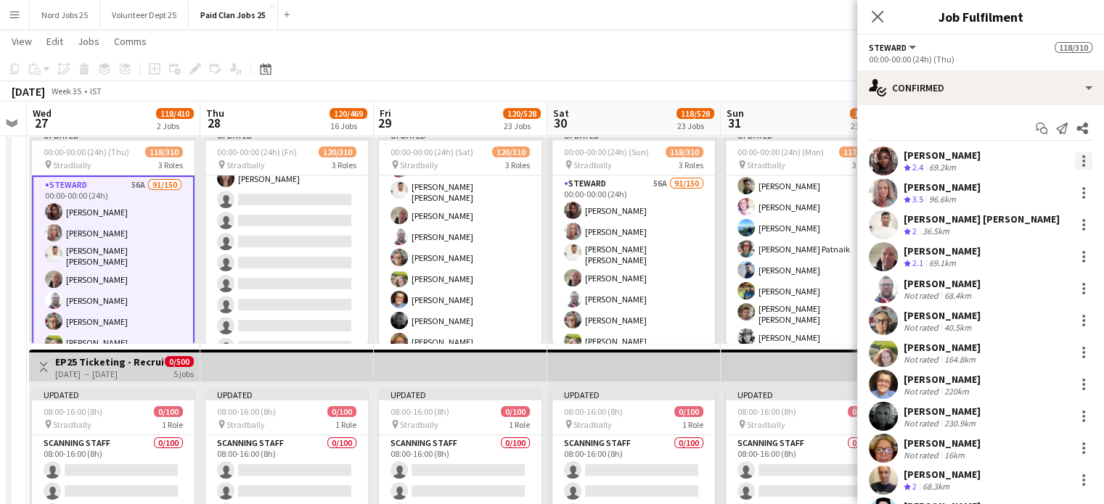
click at [1082, 165] on div at bounding box center [1083, 165] width 3 height 3
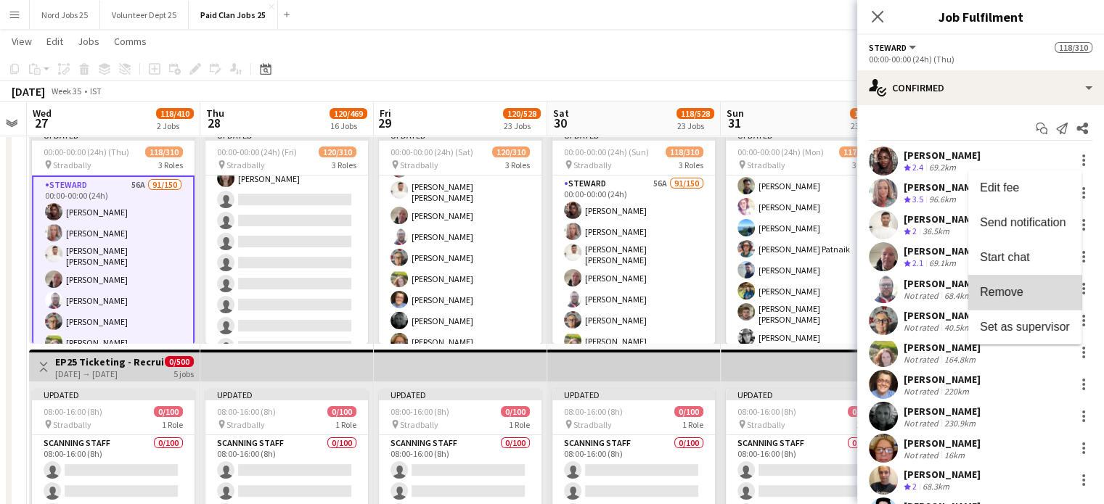
click at [1041, 290] on span "Remove" at bounding box center [1025, 292] width 90 height 13
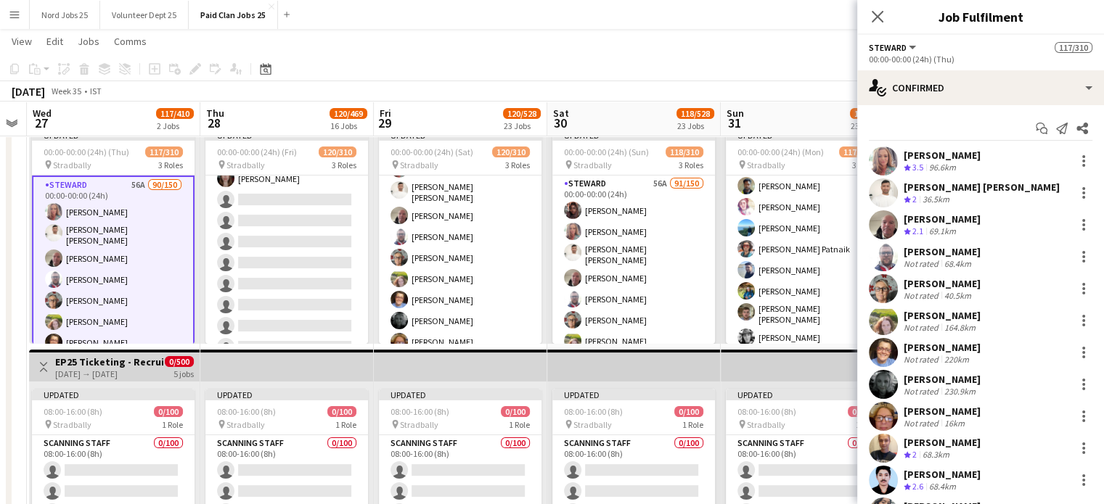
click at [673, 66] on app-toolbar "Copy Paste Paste Ctrl+V Paste with crew Ctrl+Shift+V Paste linked Job Delete Gr…" at bounding box center [552, 69] width 1104 height 25
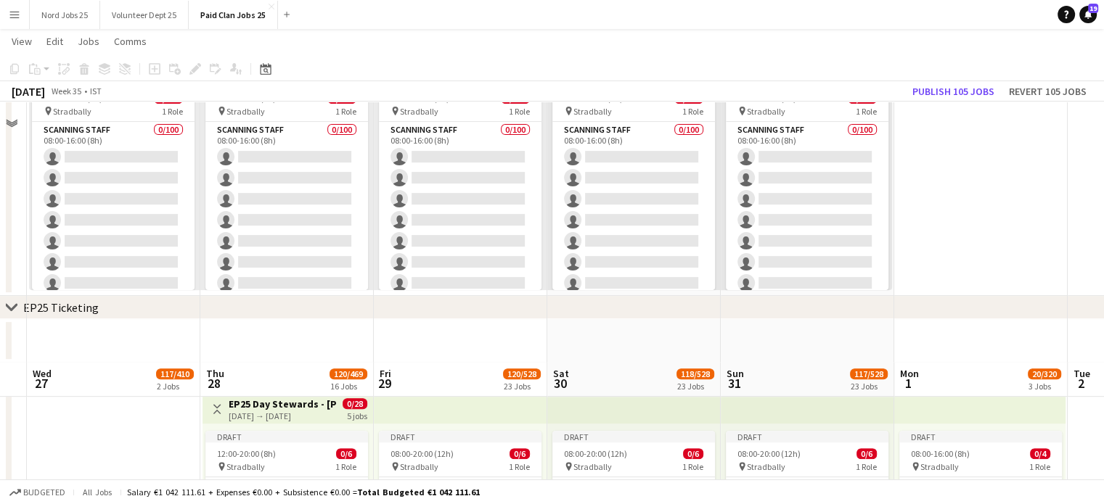
scroll to position [719, 0]
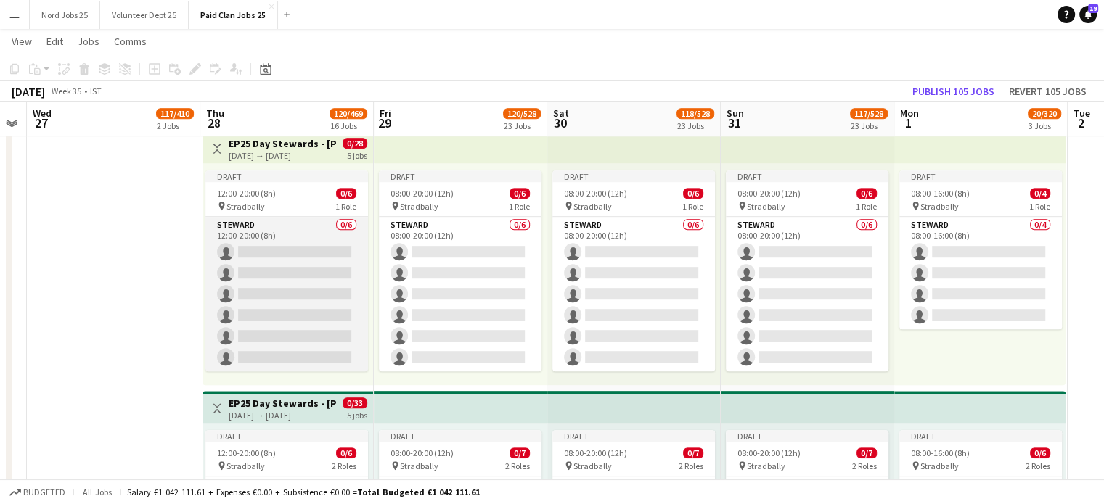
click at [259, 269] on app-card-role "Steward 0/6 12:00-20:00 (8h) single-neutral-actions single-neutral-actions sing…" at bounding box center [286, 294] width 163 height 155
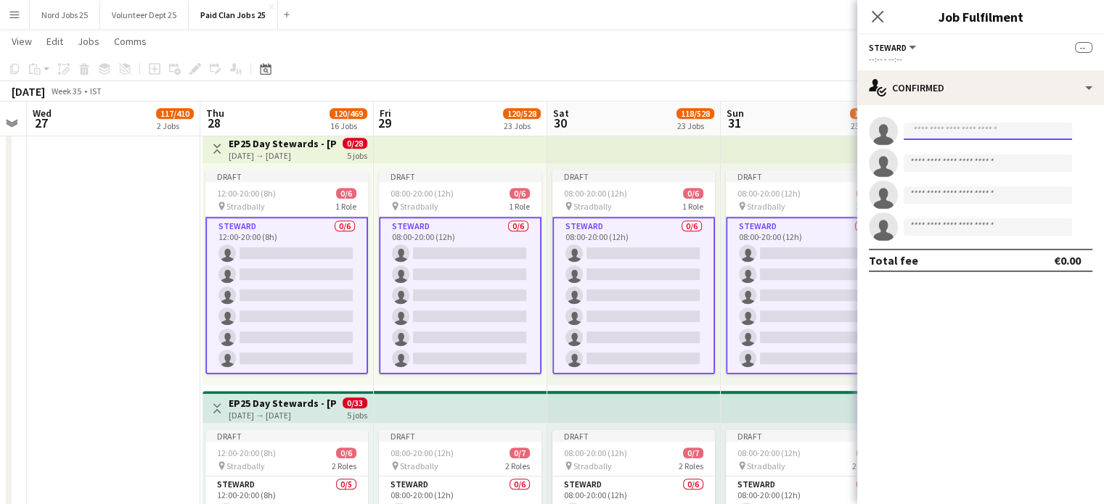
click at [930, 134] on input at bounding box center [987, 131] width 168 height 17
type input "**"
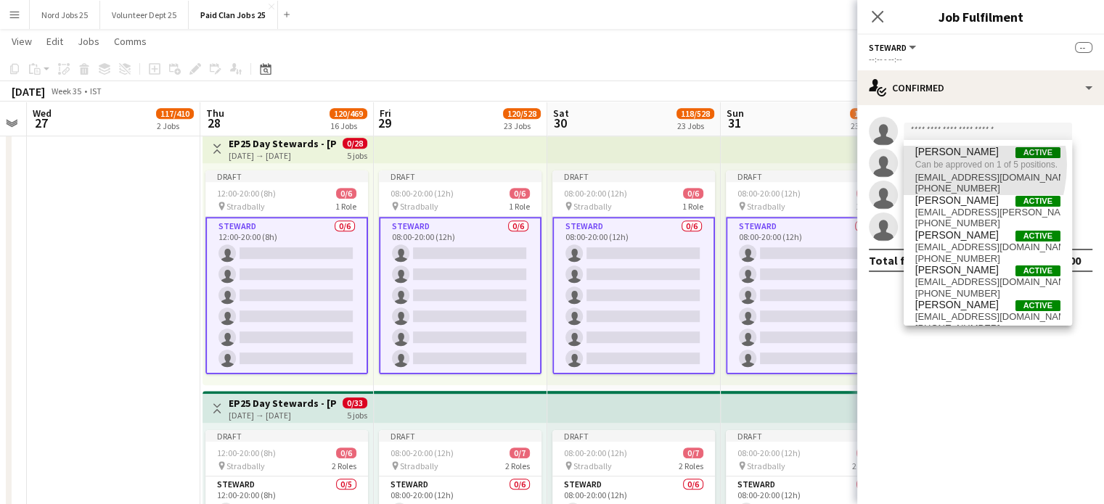
drag, startPoint x: 938, startPoint y: 165, endPoint x: 409, endPoint y: 239, distance: 533.6
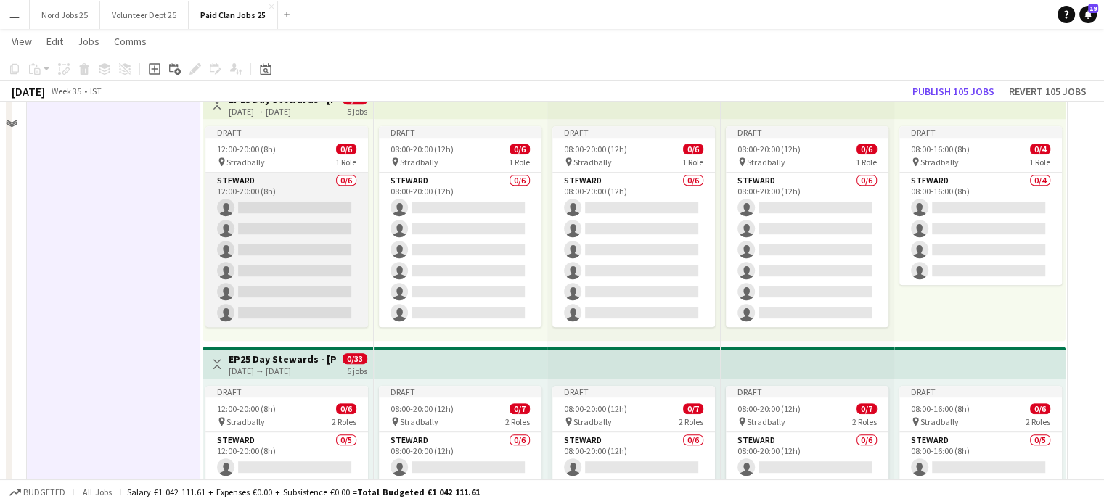
scroll to position [696, 0]
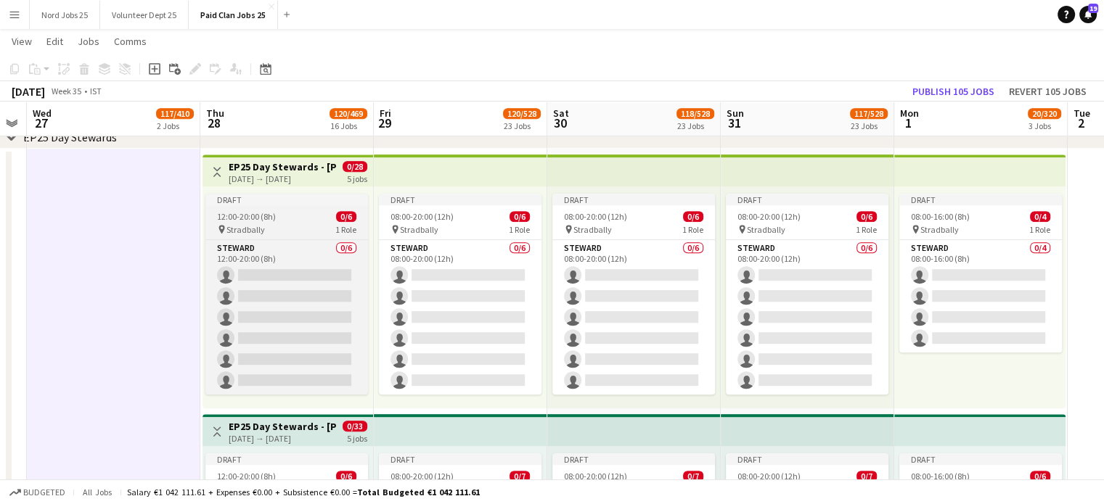
click at [292, 221] on div "12:00-20:00 (8h) 0/6" at bounding box center [286, 216] width 163 height 11
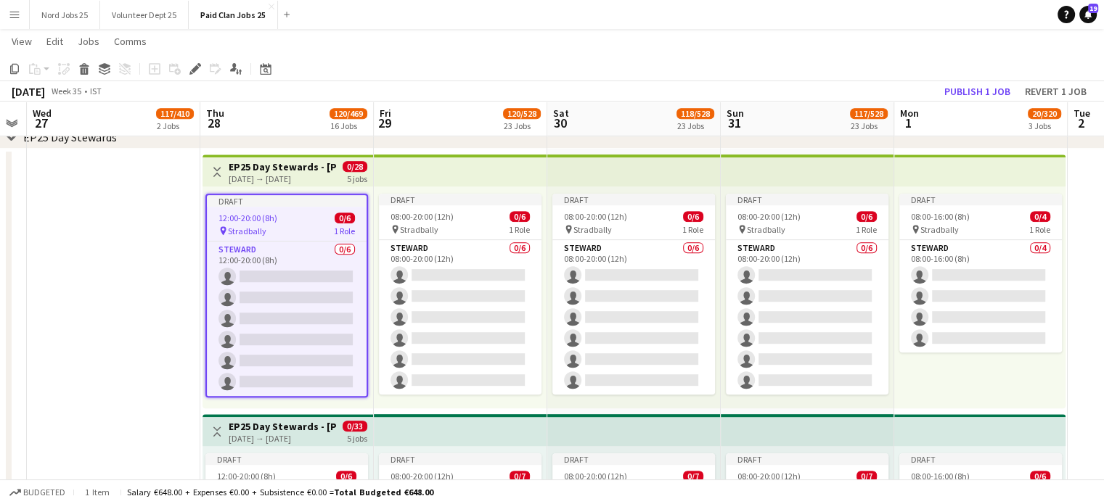
click at [354, 172] on div "5 jobs" at bounding box center [357, 178] width 20 height 12
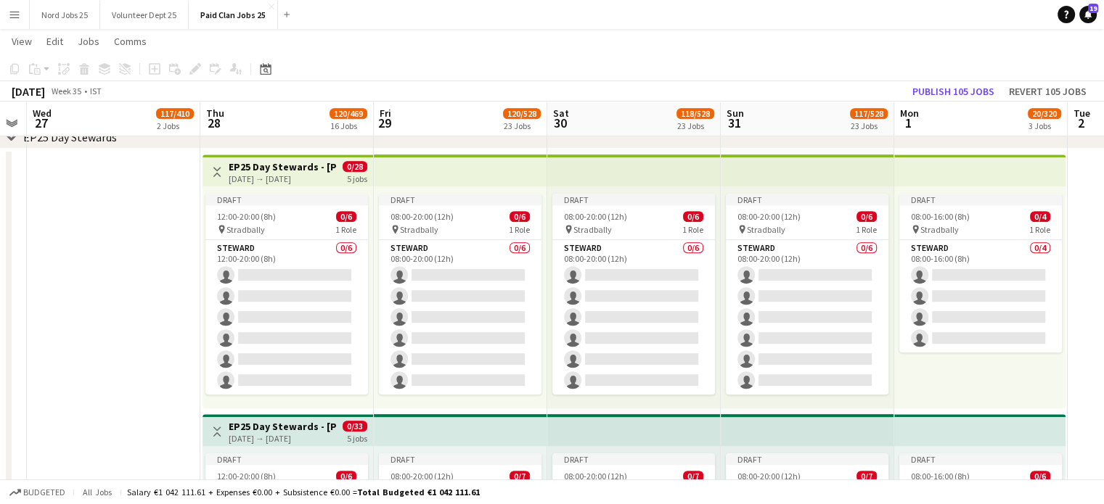
click at [301, 173] on div "28-08-2025 → 01-09-2025" at bounding box center [283, 178] width 108 height 11
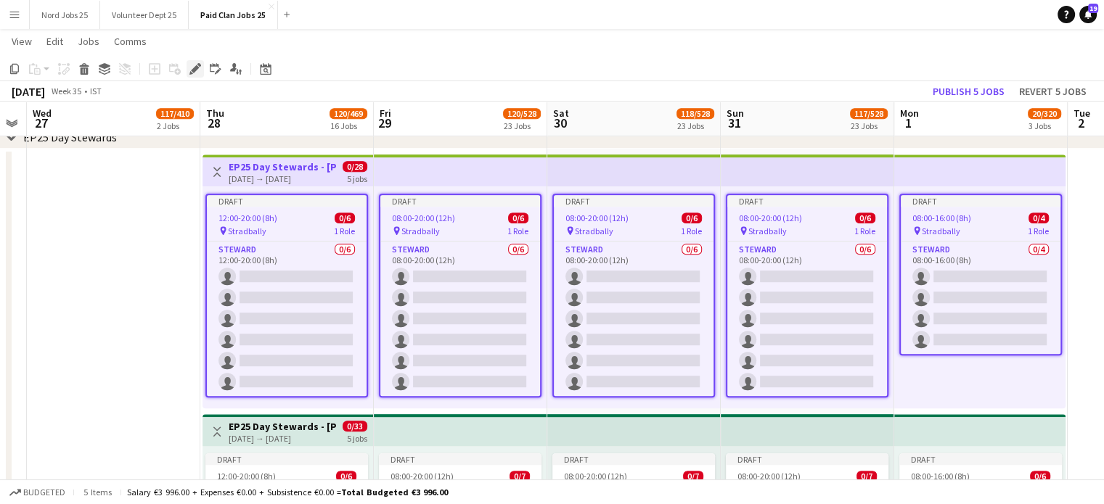
click at [193, 69] on icon at bounding box center [195, 69] width 8 height 8
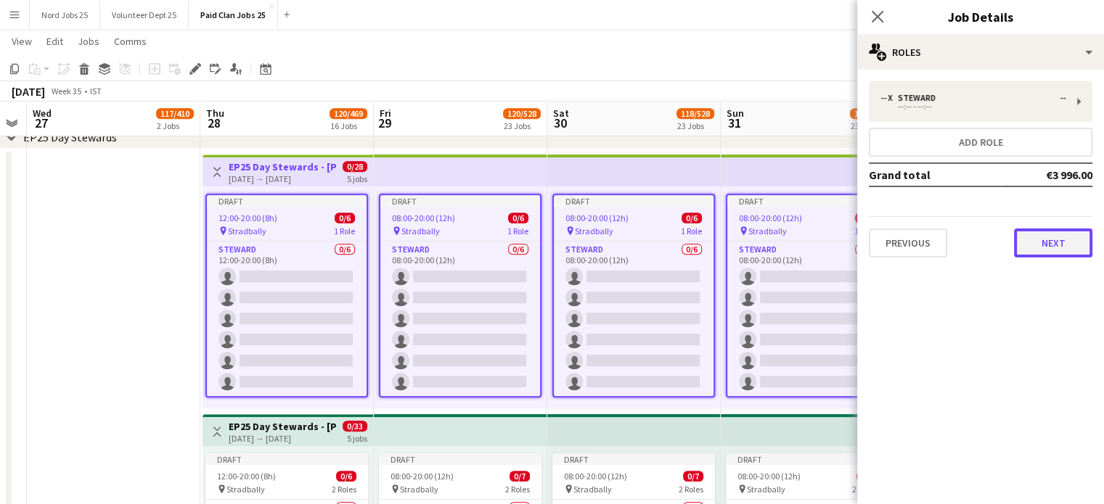
click at [1065, 254] on button "Next" at bounding box center [1053, 243] width 78 height 29
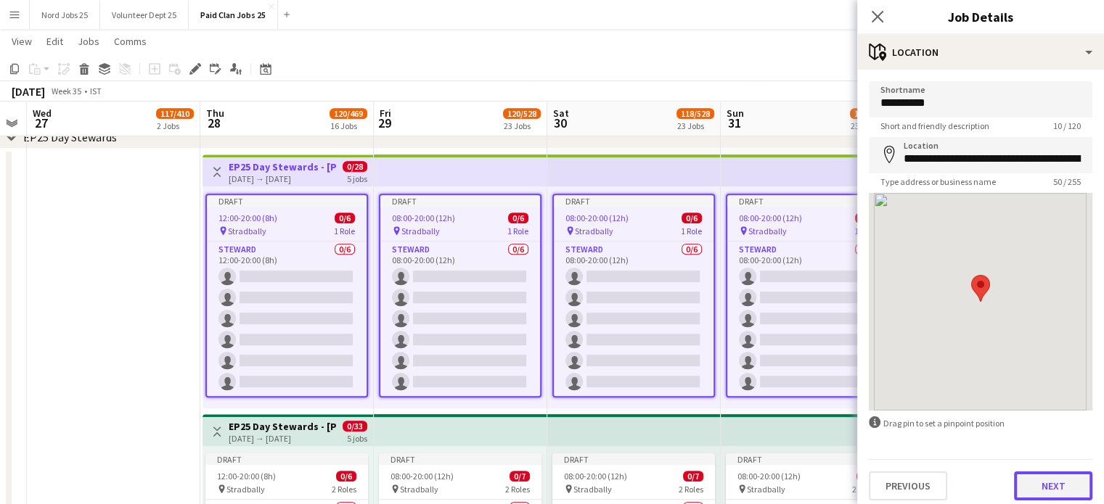
click at [1023, 475] on button "Next" at bounding box center [1053, 486] width 78 height 29
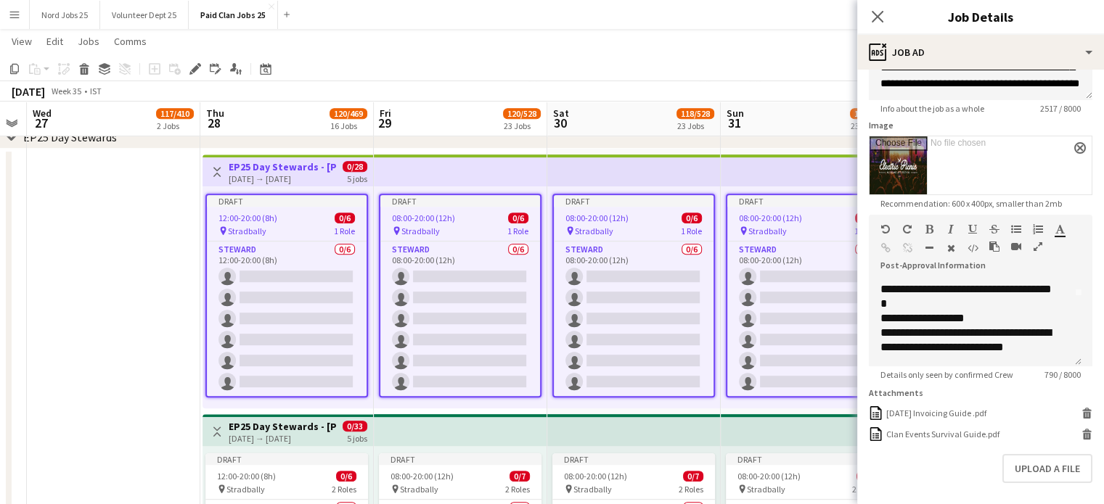
scroll to position [0, 0]
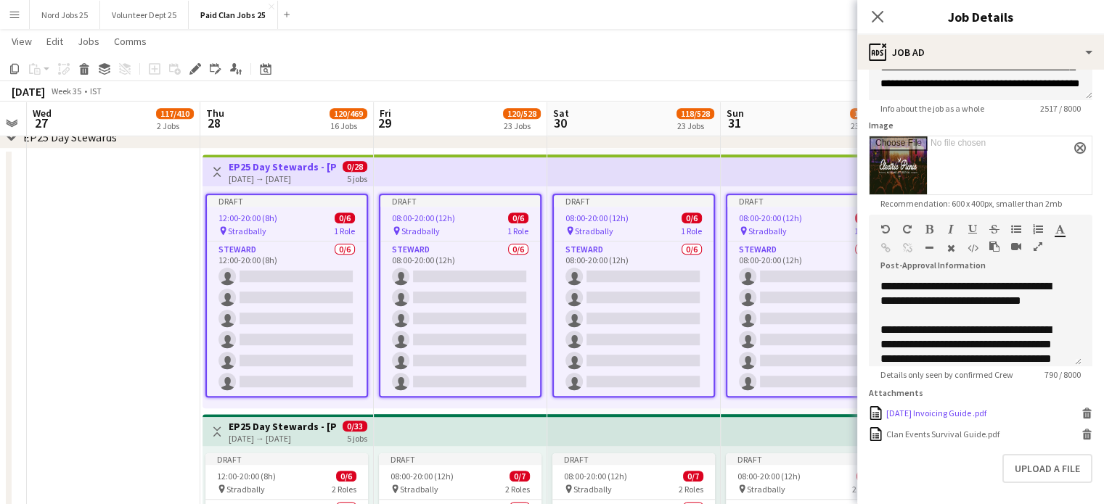
click at [1083, 419] on icon at bounding box center [1086, 415] width 7 height 7
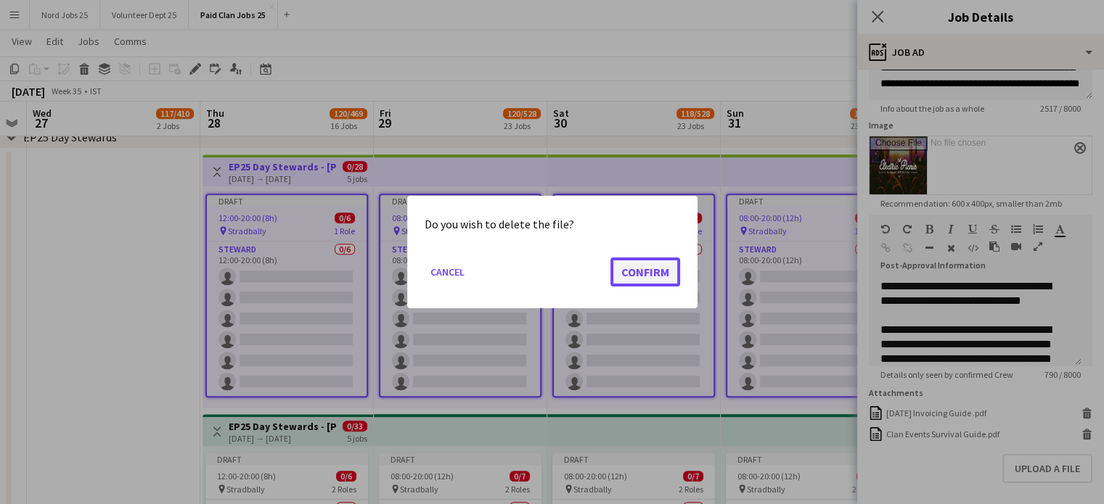
click at [669, 279] on button "Confirm" at bounding box center [645, 272] width 70 height 29
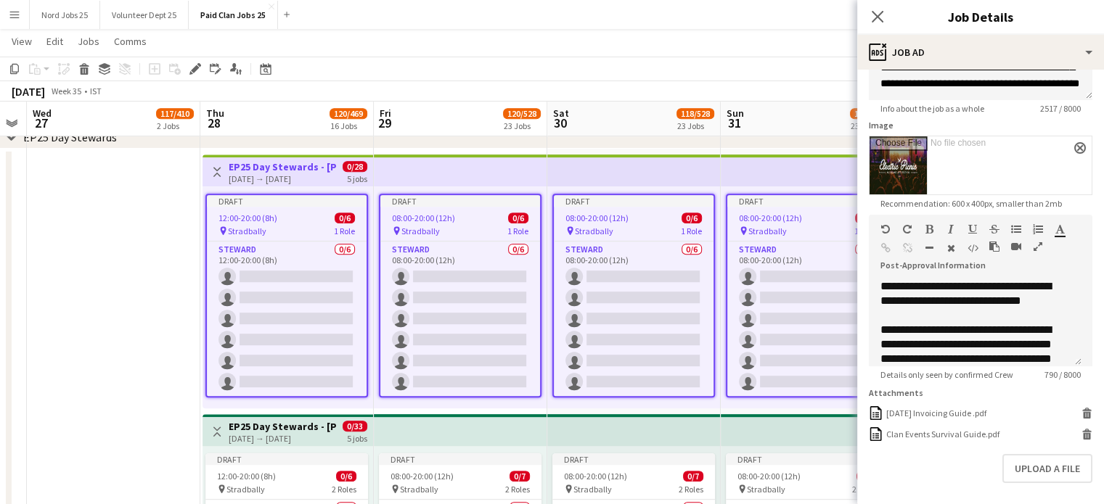
scroll to position [696, 0]
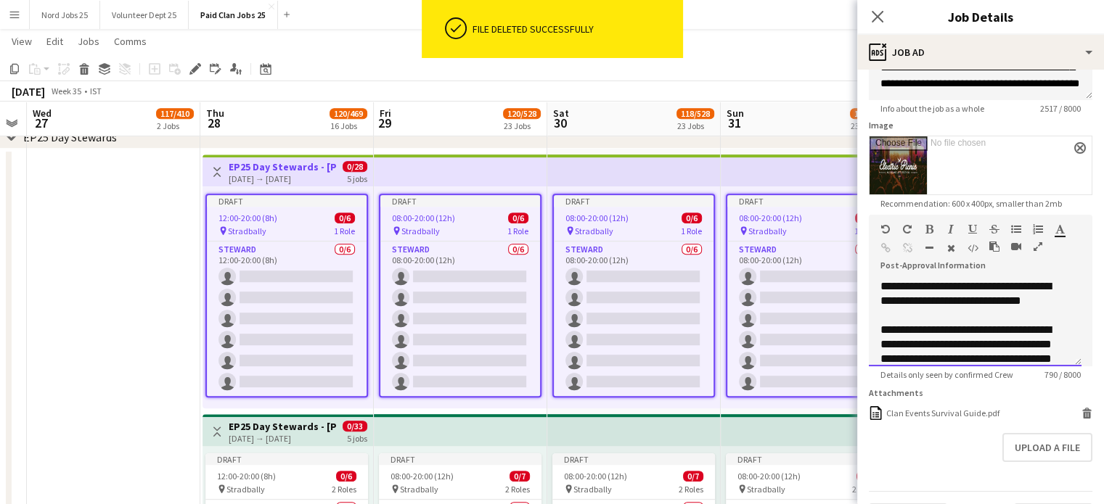
click at [972, 324] on div "**********" at bounding box center [969, 352] width 179 height 58
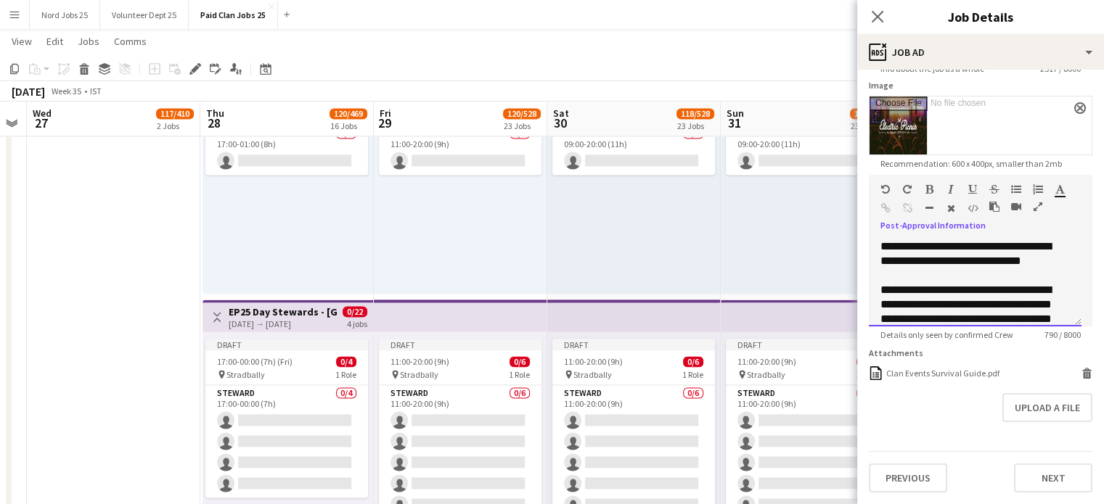
scroll to position [2418, 0]
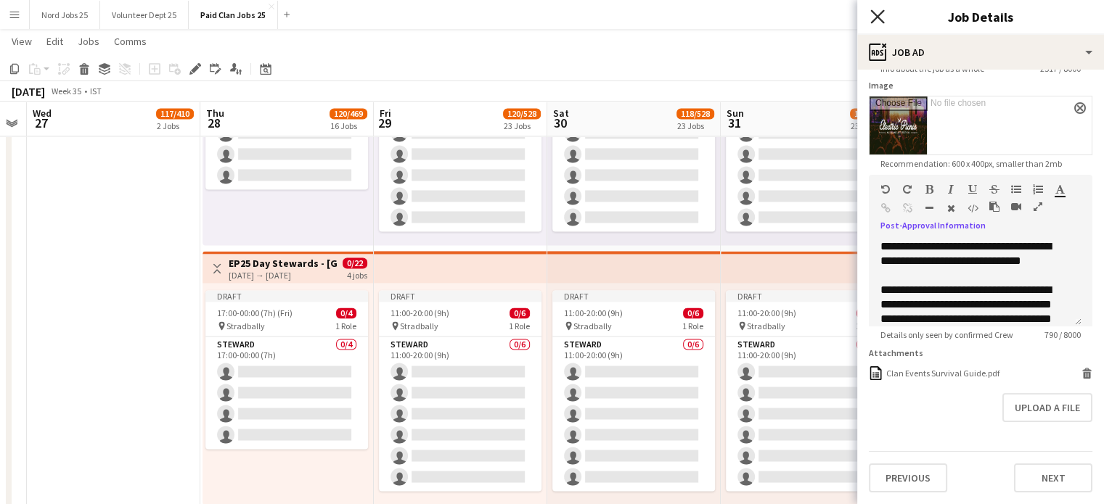
click at [880, 20] on icon at bounding box center [877, 16] width 14 height 14
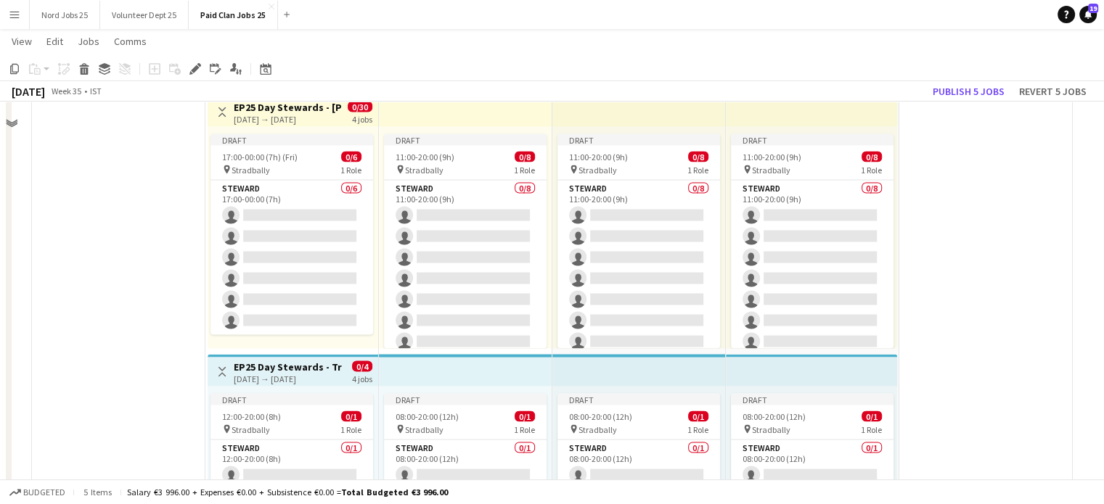
scroll to position [2743, 0]
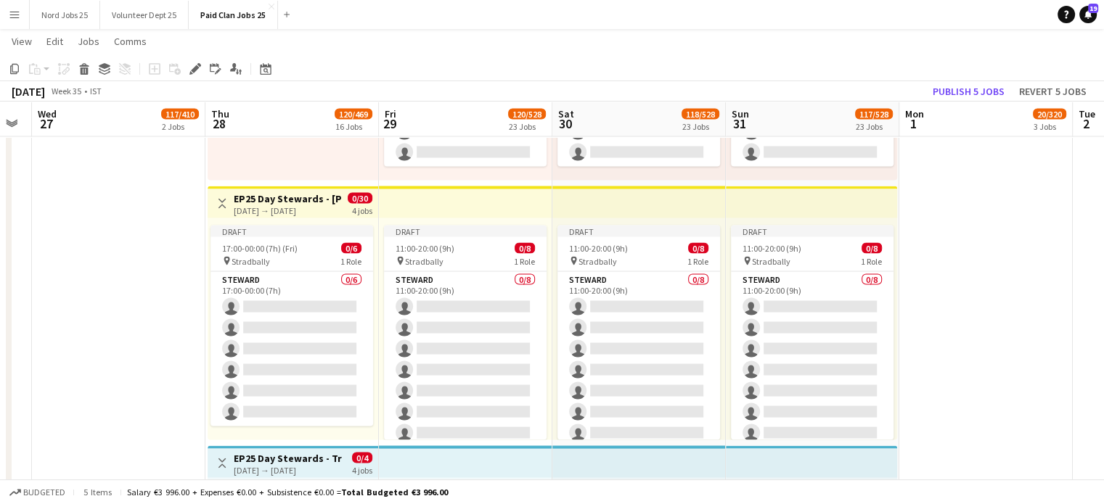
click at [302, 209] on div "28-08-2025 → 31-08-2025" at bounding box center [288, 210] width 108 height 11
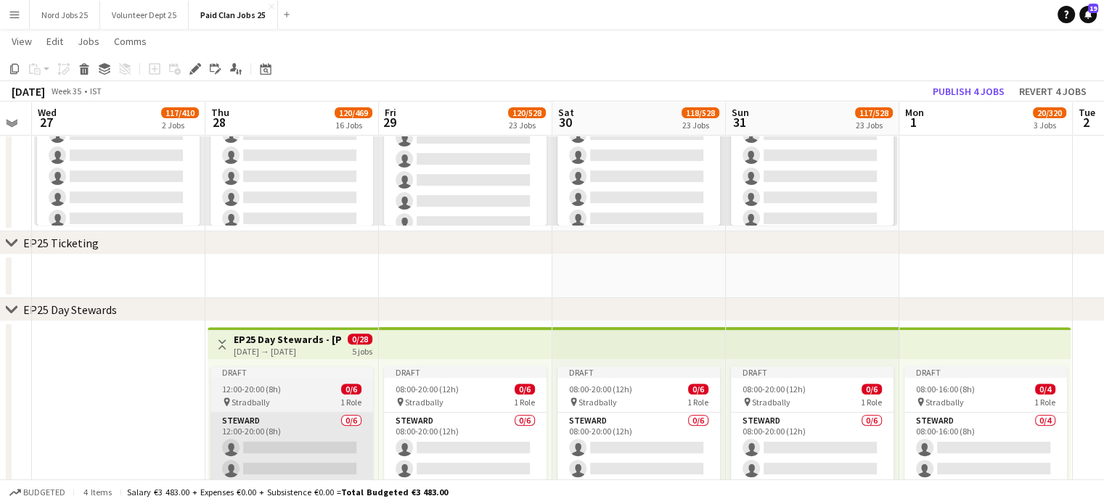
scroll to position [522, 0]
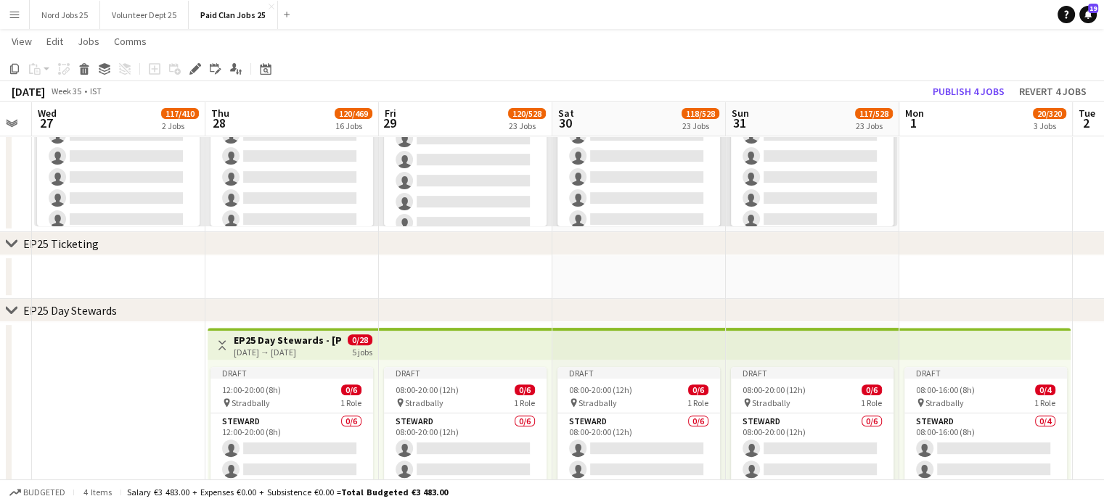
click at [309, 347] on div "28-08-2025 → 01-09-2025" at bounding box center [288, 352] width 108 height 11
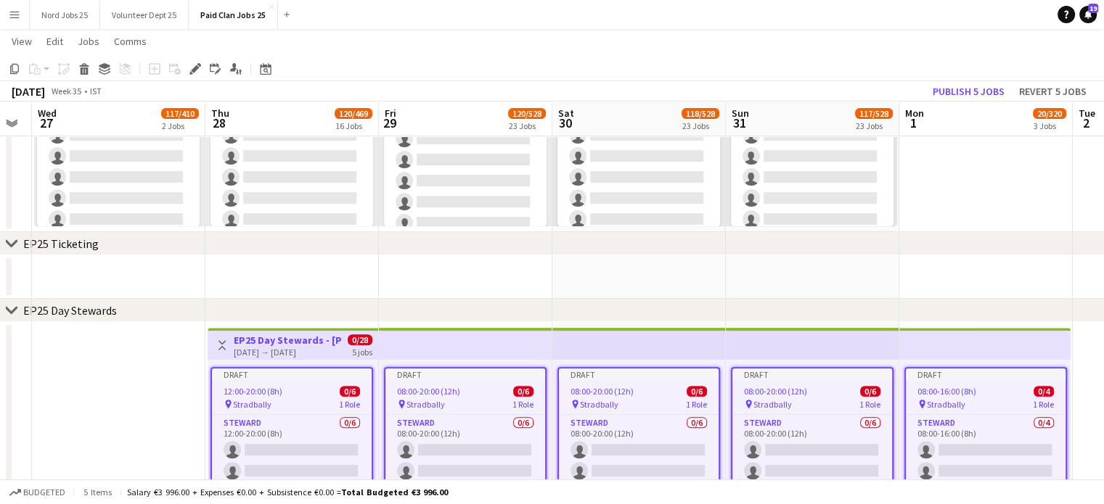
click at [12, 311] on icon at bounding box center [11, 310] width 11 height 6
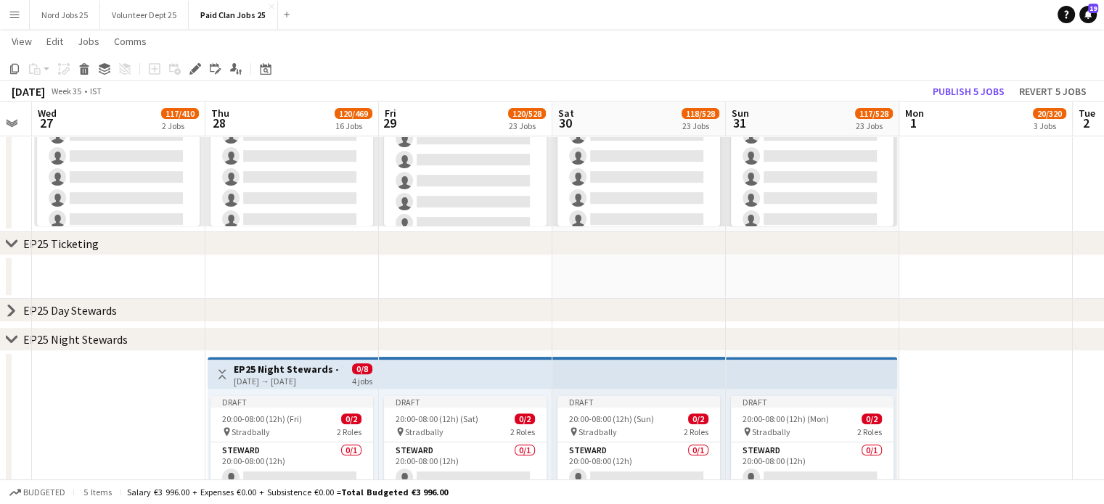
click at [9, 312] on icon "chevron-right" at bounding box center [12, 311] width 12 height 12
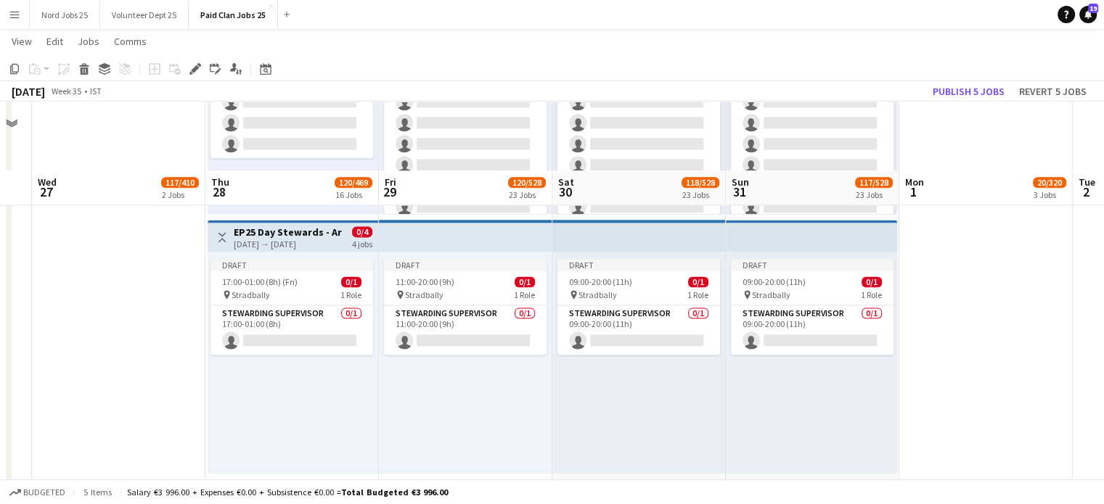
scroll to position [1998, 0]
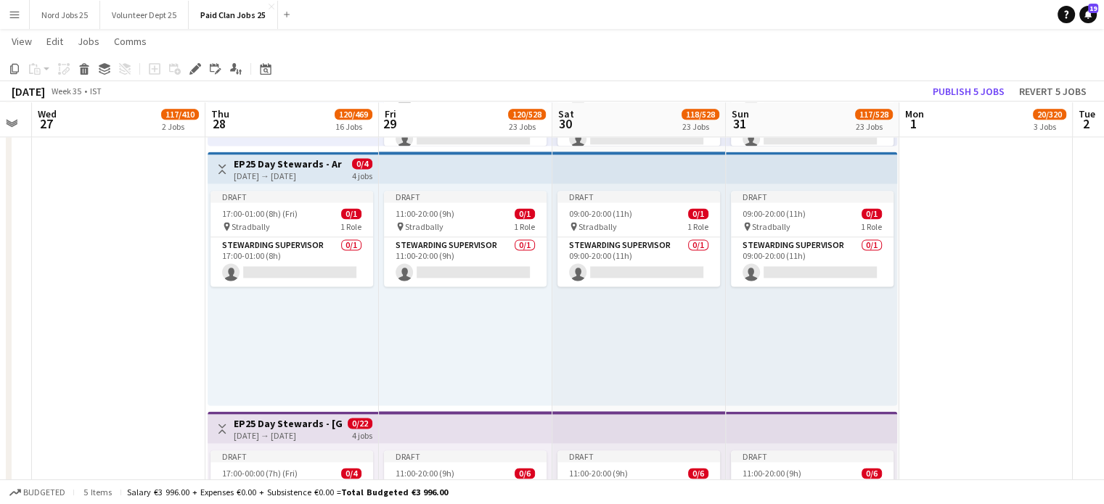
click at [282, 332] on div "Draft 17:00-01:00 (8h) (Fri) 0/1 pin Stradbally 1 Role Stewarding Supervisor 0/…" at bounding box center [293, 295] width 171 height 222
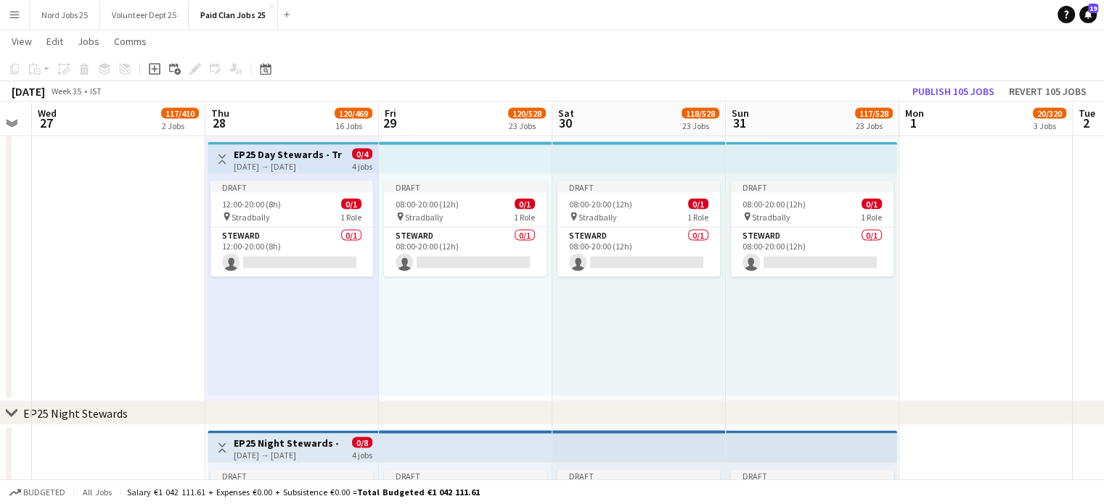
scroll to position [3083, 0]
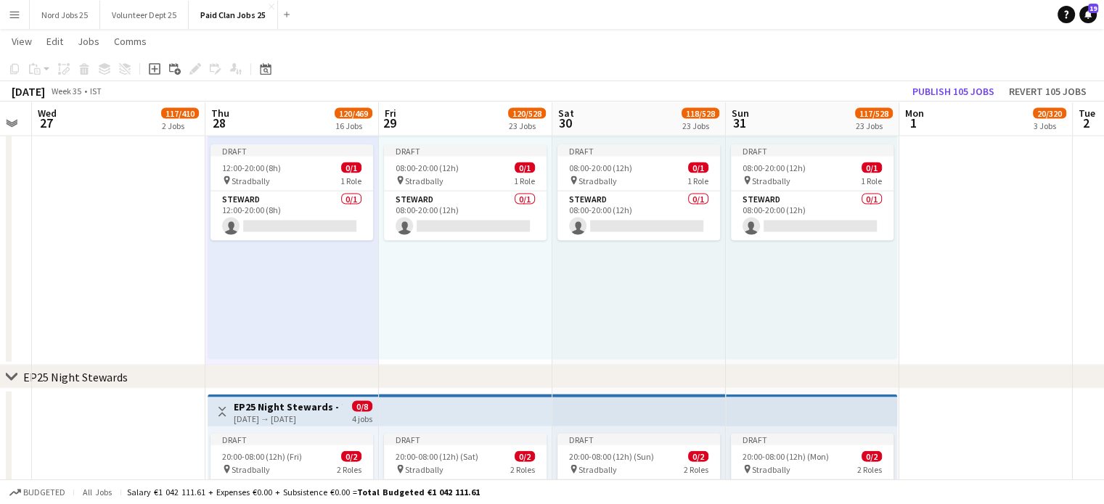
click at [300, 295] on div "Draft 12:00-20:00 (8h) 0/1 pin Stradbally 1 Role Steward 0/1 12:00-20:00 (8h) s…" at bounding box center [293, 249] width 171 height 222
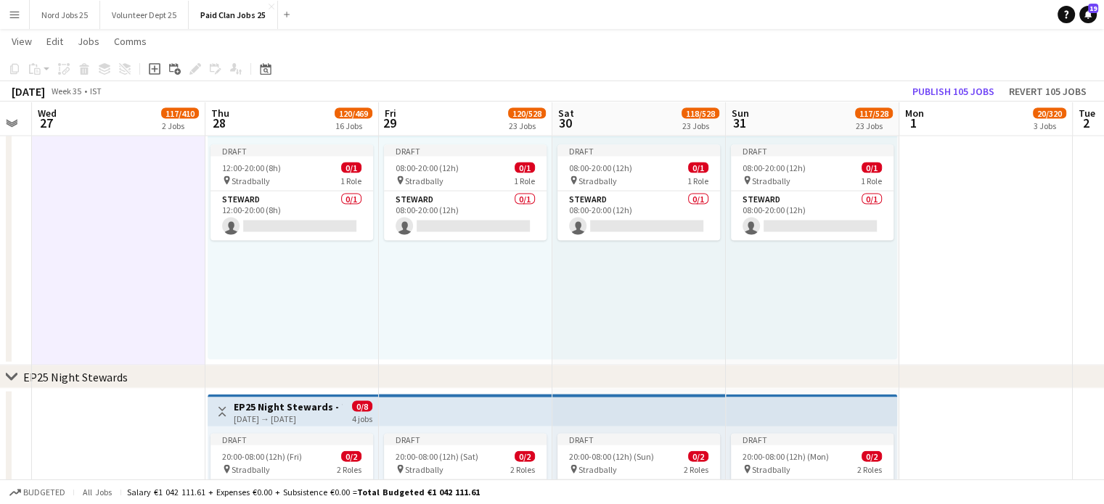
click at [309, 316] on div "Draft 12:00-20:00 (8h) 0/1 pin Stradbally 1 Role Steward 0/1 12:00-20:00 (8h) s…" at bounding box center [293, 249] width 171 height 222
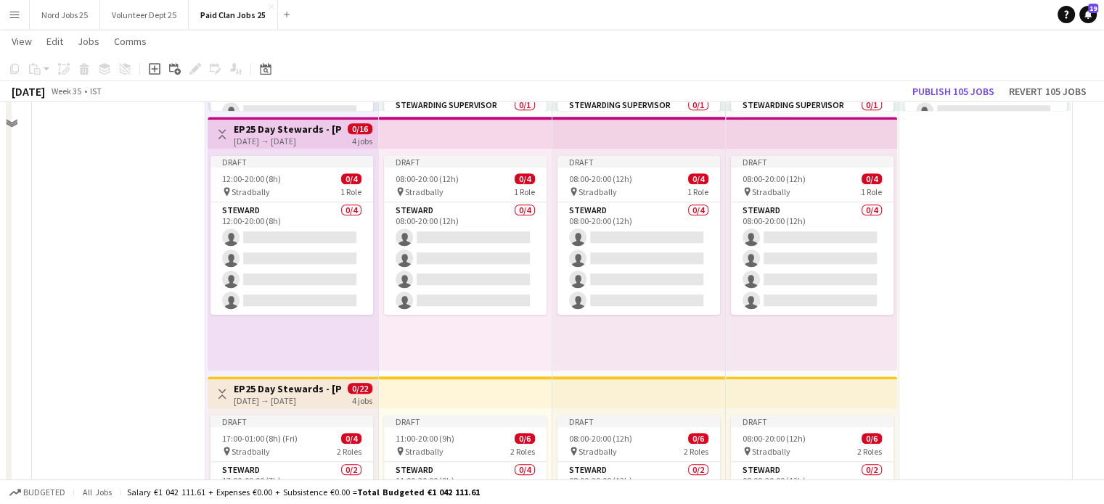
scroll to position [1189, 0]
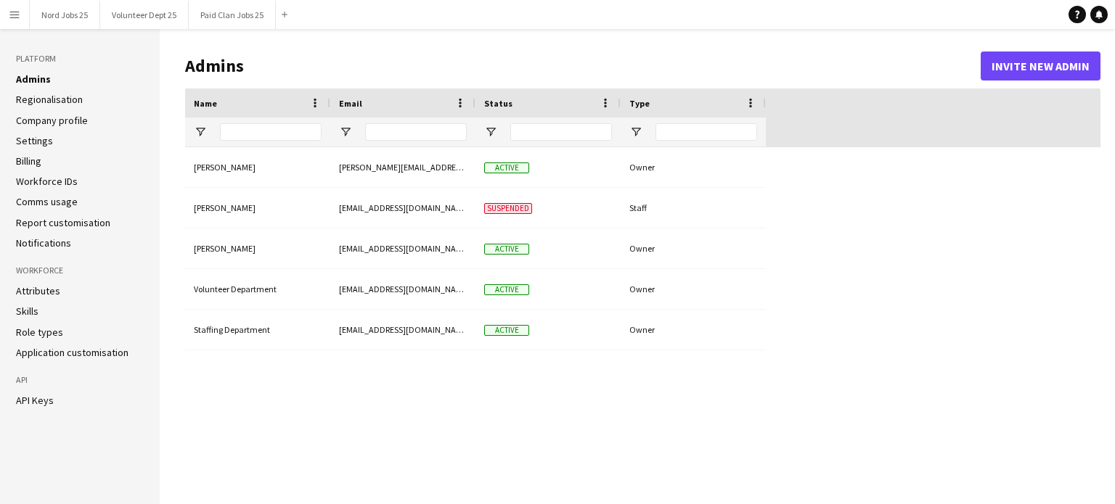
type input "**********"
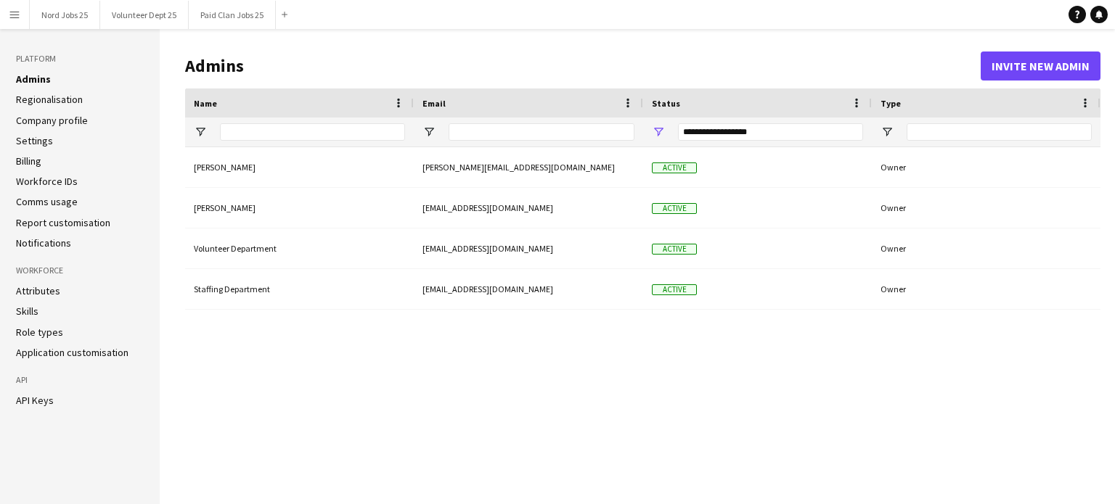
click at [55, 246] on link "Notifications" at bounding box center [43, 243] width 55 height 13
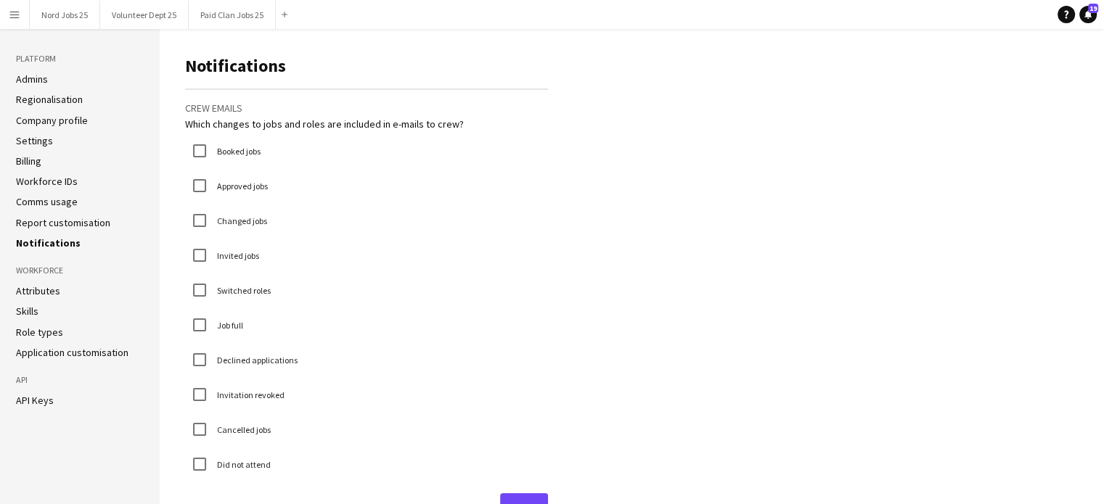
click at [200, 410] on form "Crew emails Which changes to jobs and roles are included in e-mails to crew? Bo…" at bounding box center [366, 306] width 363 height 434
drag, startPoint x: 386, startPoint y: 118, endPoint x: 415, endPoint y: 120, distance: 29.2
click at [415, 120] on div "Which changes to jobs and roles are included in e-mails to crew?" at bounding box center [366, 124] width 363 height 13
click at [418, 127] on div "Which changes to jobs and roles are included in e-mails to crew?" at bounding box center [366, 124] width 363 height 13
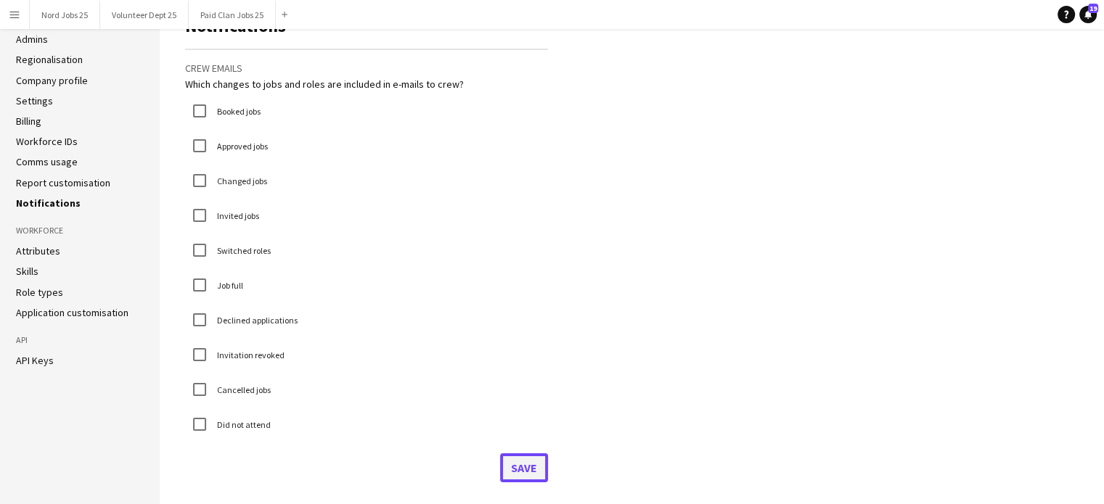
click at [527, 458] on button "Save" at bounding box center [524, 468] width 48 height 29
